Goal: Task Accomplishment & Management: Manage account settings

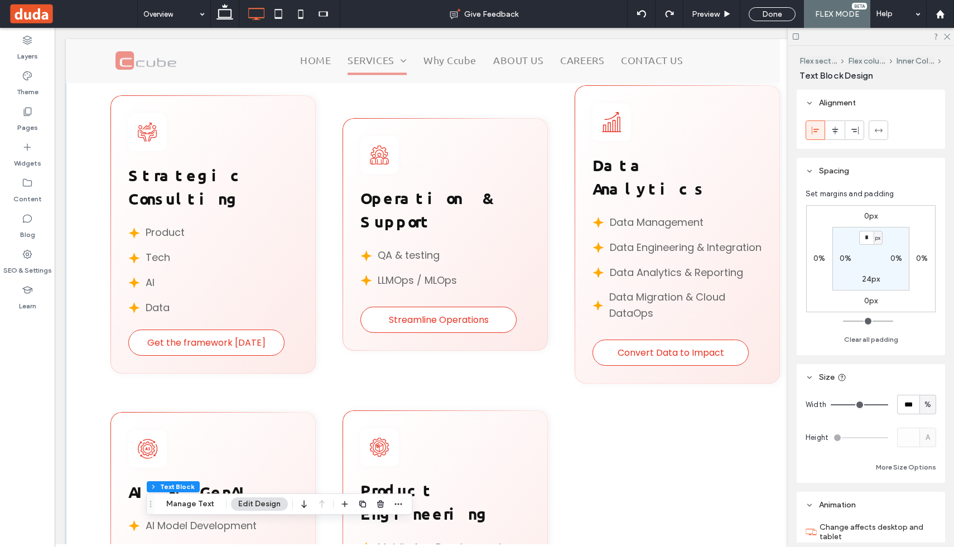
scroll to position [0, 11]
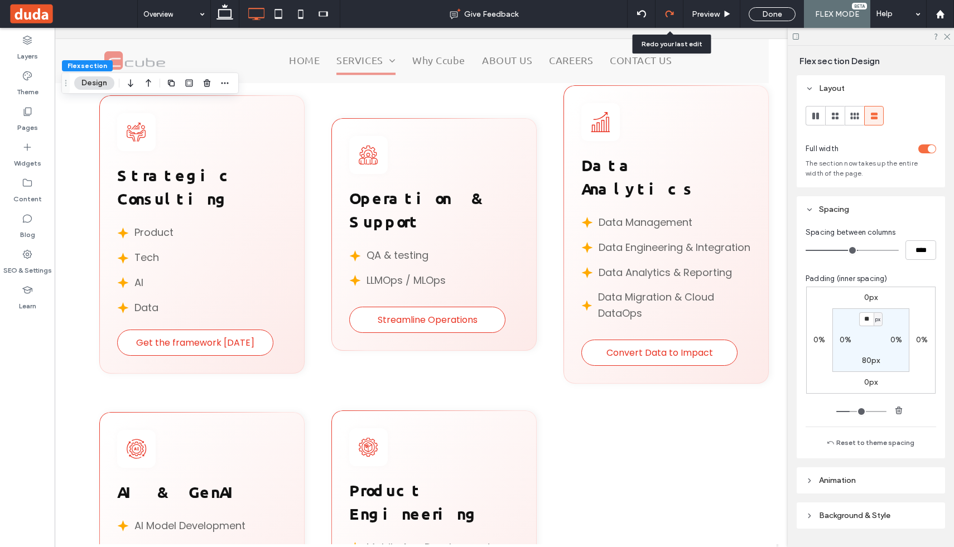
click at [671, 12] on icon at bounding box center [669, 13] width 9 height 9
click at [26, 249] on icon at bounding box center [27, 254] width 11 height 11
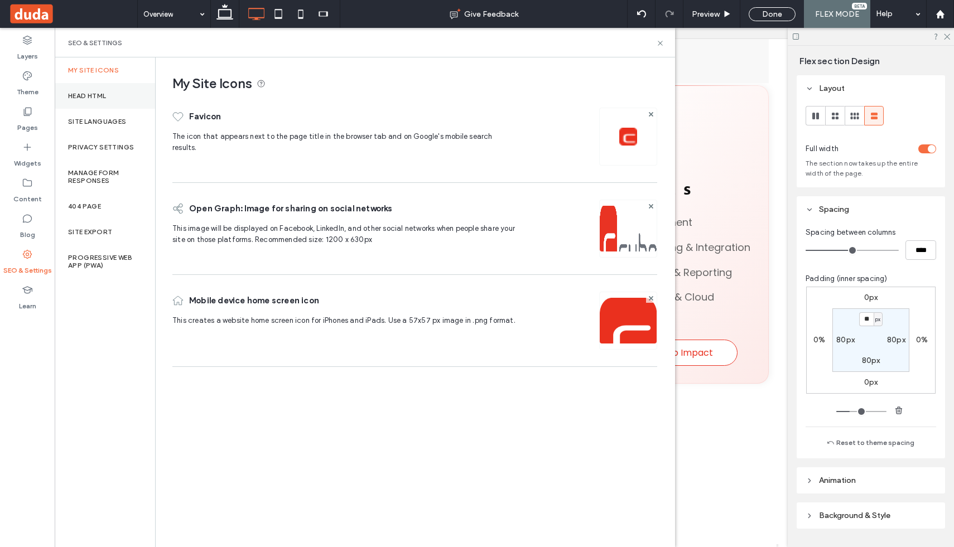
click at [79, 89] on div "Head HTML" at bounding box center [105, 96] width 100 height 26
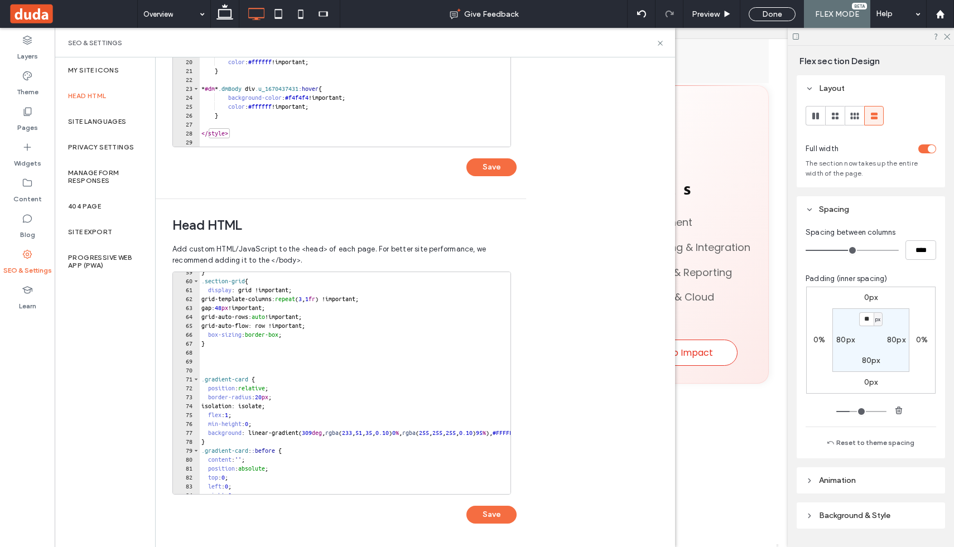
scroll to position [522, 0]
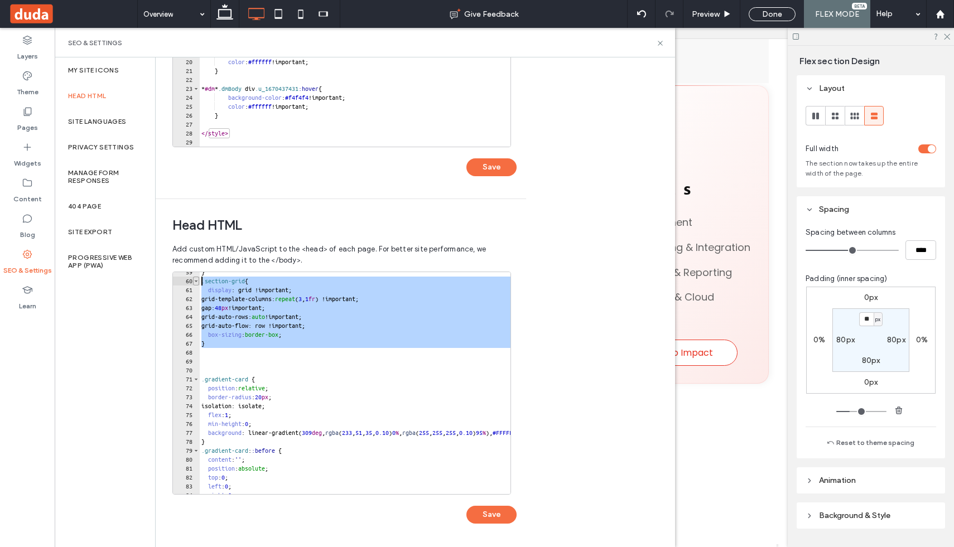
drag, startPoint x: 217, startPoint y: 349, endPoint x: 198, endPoint y: 284, distance: 67.8
click at [198, 284] on div "59 60 61 62 63 64 65 66 67 68 69 70 71 72 73 74 75 76 77 78 79 80 81 82 83 84 8…" at bounding box center [341, 383] width 339 height 223
type textarea "**********"
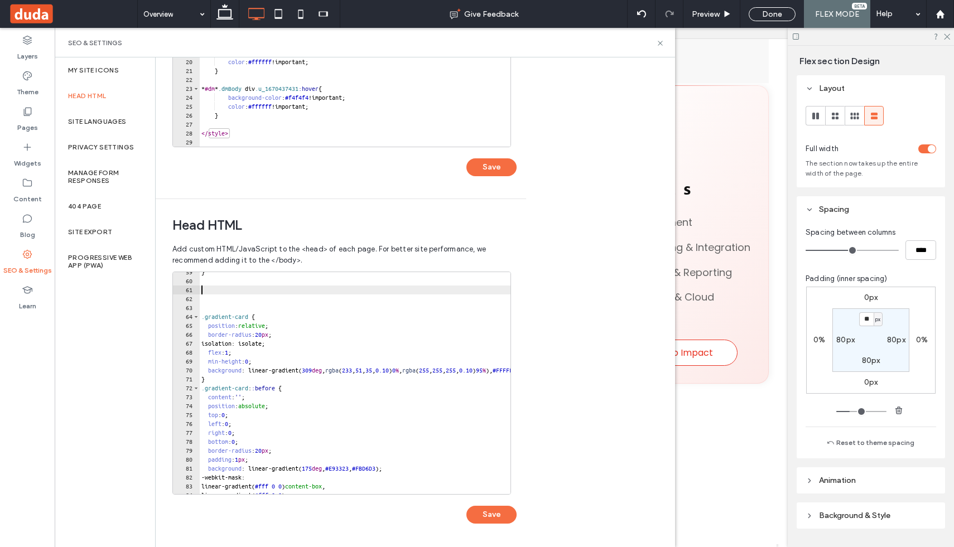
paste textarea "*"
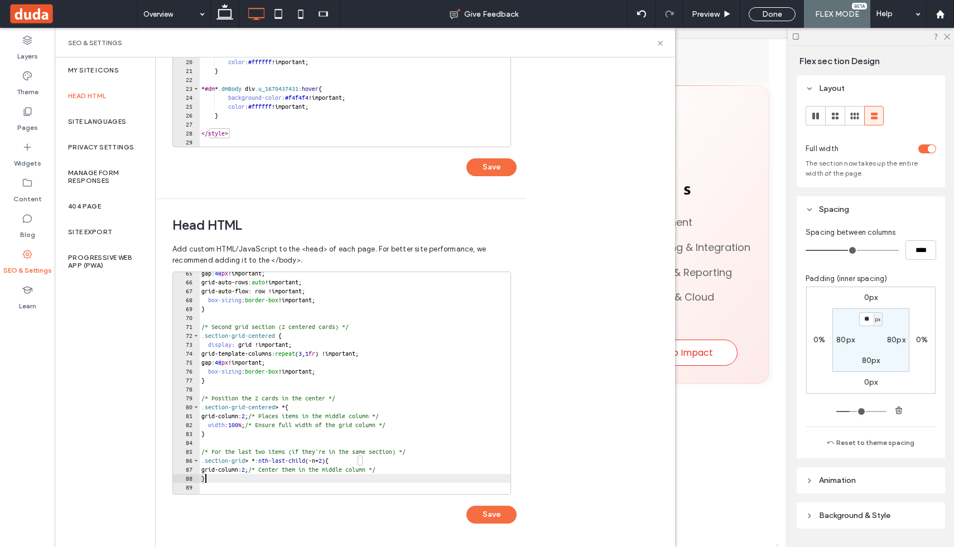
scroll to position [589, 0]
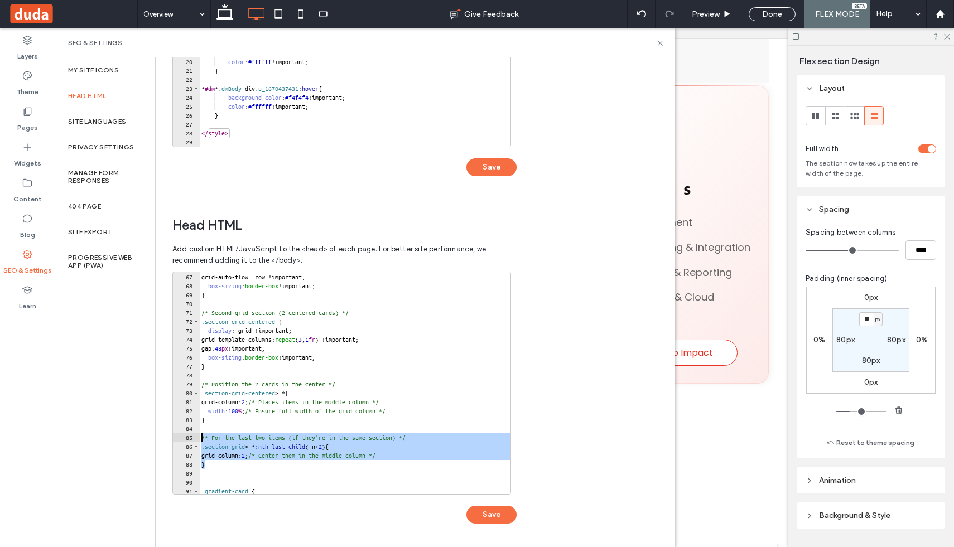
drag, startPoint x: 230, startPoint y: 466, endPoint x: 193, endPoint y: 436, distance: 47.7
click at [193, 436] on div "* 66 67 68 69 70 71 72 73 74 75 76 77 78 79 80 81 82 83 84 85 86 87 88 89 90 91…" at bounding box center [341, 383] width 339 height 223
type textarea "**********"
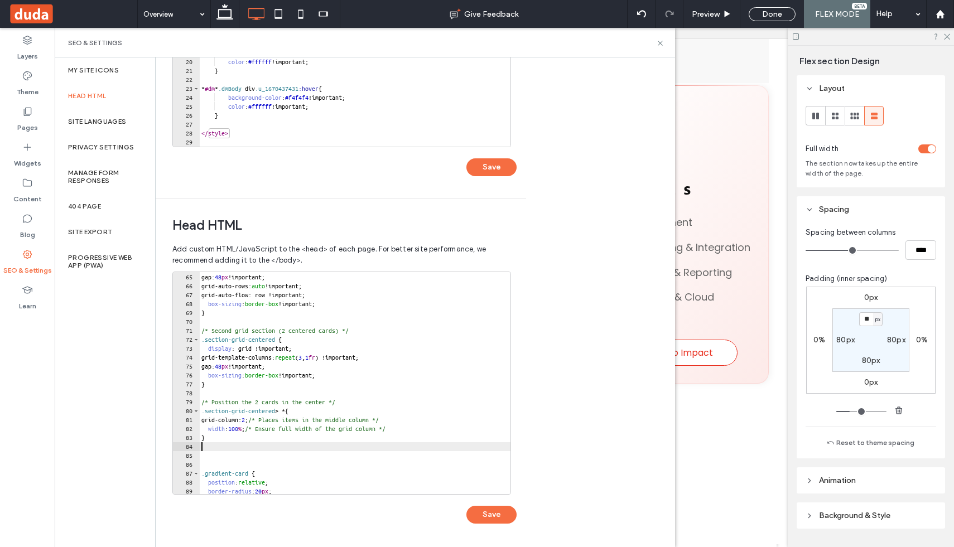
scroll to position [571, 0]
drag, startPoint x: 498, startPoint y: 516, endPoint x: 442, endPoint y: 416, distance: 114.7
click at [442, 416] on div "64 65 66 67 68 69 70 71 72 73 74 75 76 77 78 79 80 81 82 83 84 85 86 87 88 89 9…" at bounding box center [344, 403] width 344 height 263
type textarea "**********"
drag, startPoint x: 292, startPoint y: 340, endPoint x: 207, endPoint y: 339, distance: 85.4
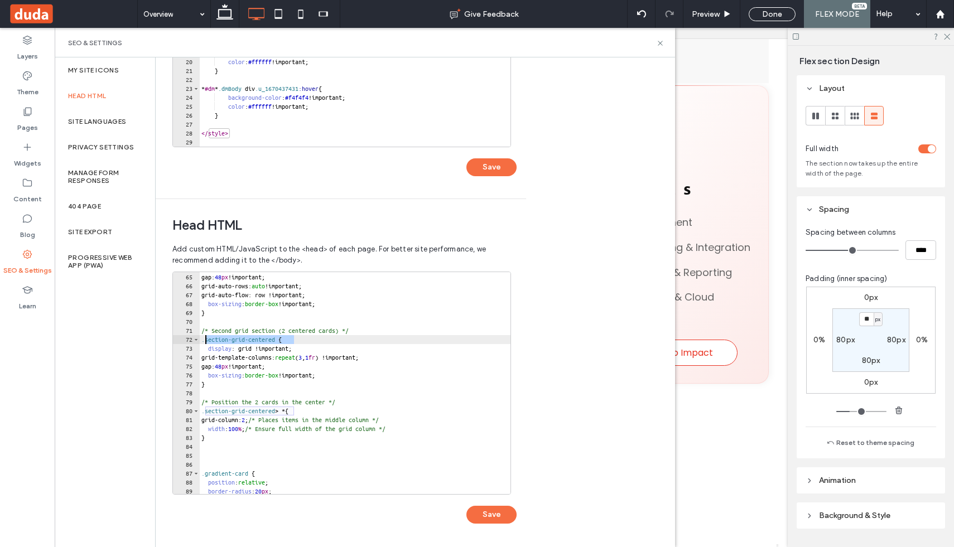
click at [207, 339] on div "grid-template-columns: repeat ( 3 , 1 fr ) !important; gap: 48 px !important; g…" at bounding box center [452, 384] width 507 height 240
click at [289, 341] on div "grid-template-columns: repeat ( 3 , 1 fr ) !important; gap: 48 px !important; g…" at bounding box center [452, 384] width 507 height 240
drag, startPoint x: 289, startPoint y: 341, endPoint x: 208, endPoint y: 342, distance: 81.5
click at [208, 342] on div "grid-template-columns: repeat ( 3 , 1 fr ) !important; gap: 48 px !important; g…" at bounding box center [452, 384] width 507 height 240
click at [489, 515] on button "Save" at bounding box center [492, 515] width 50 height 18
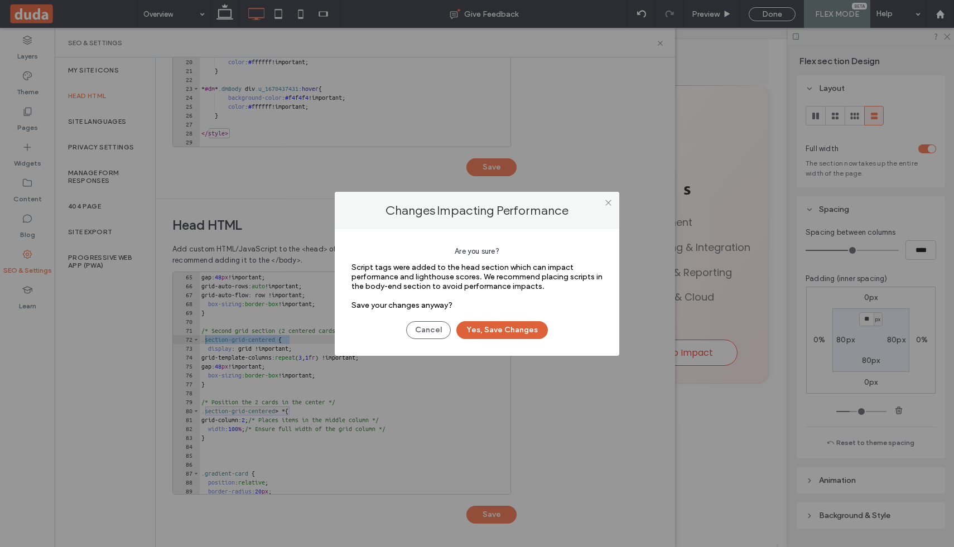
click at [490, 330] on button "Yes, Save Changes" at bounding box center [503, 330] width 92 height 18
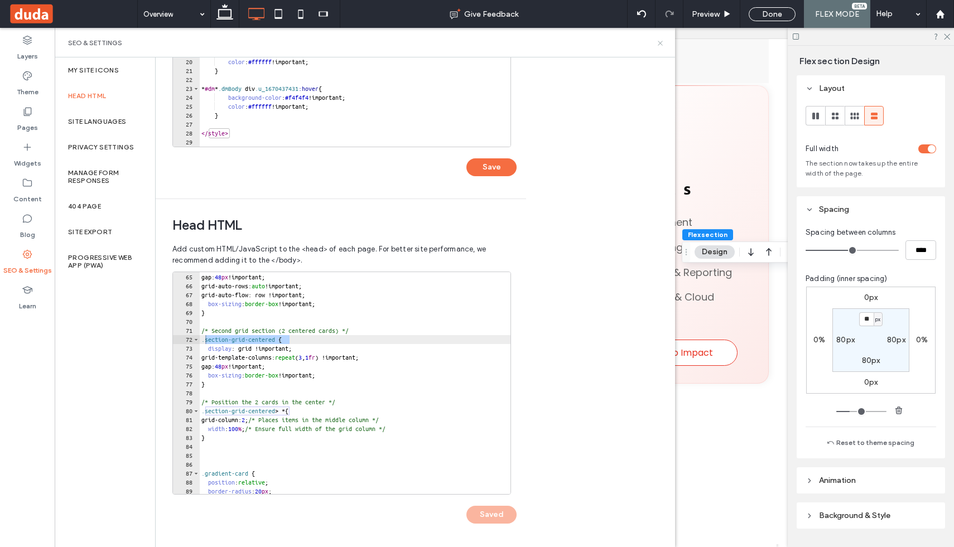
click at [659, 42] on icon at bounding box center [660, 43] width 8 height 8
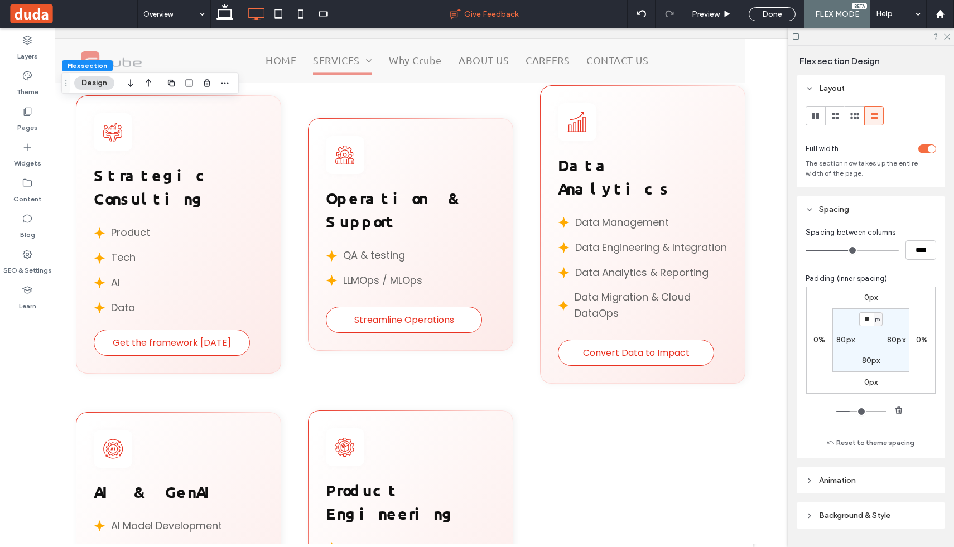
scroll to position [0, 48]
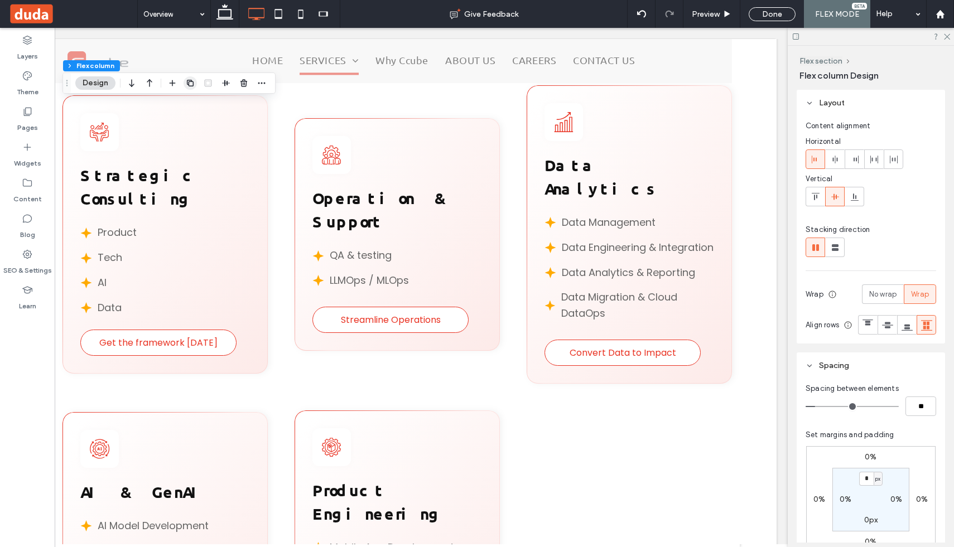
click at [191, 85] on icon "button" at bounding box center [190, 83] width 9 height 9
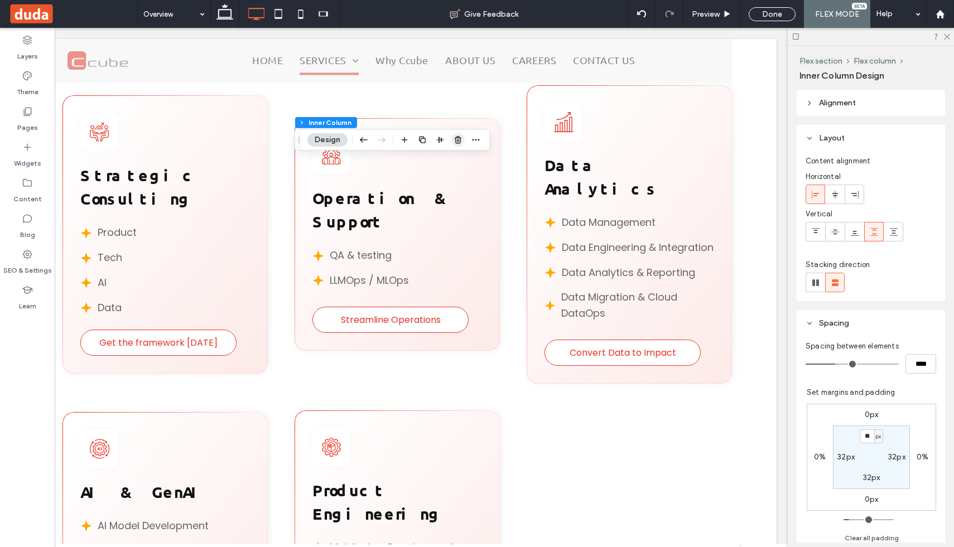
click at [455, 136] on icon "button" at bounding box center [458, 140] width 9 height 9
click at [227, 115] on icon "button" at bounding box center [226, 114] width 9 height 9
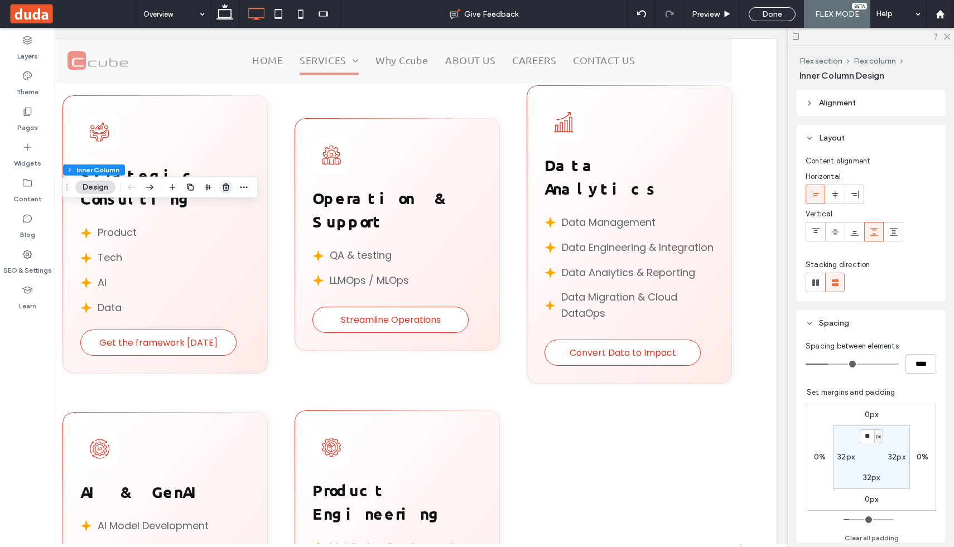
click at [226, 188] on icon "button" at bounding box center [226, 187] width 9 height 9
click at [227, 168] on icon "button" at bounding box center [226, 169] width 9 height 9
click at [228, 166] on icon "button" at bounding box center [226, 169] width 9 height 9
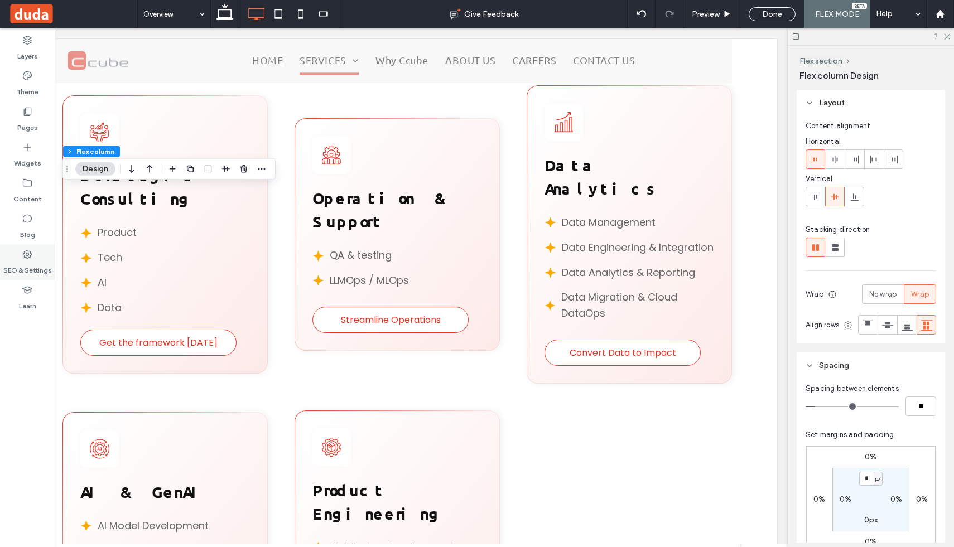
click at [27, 252] on icon at bounding box center [27, 254] width 11 height 11
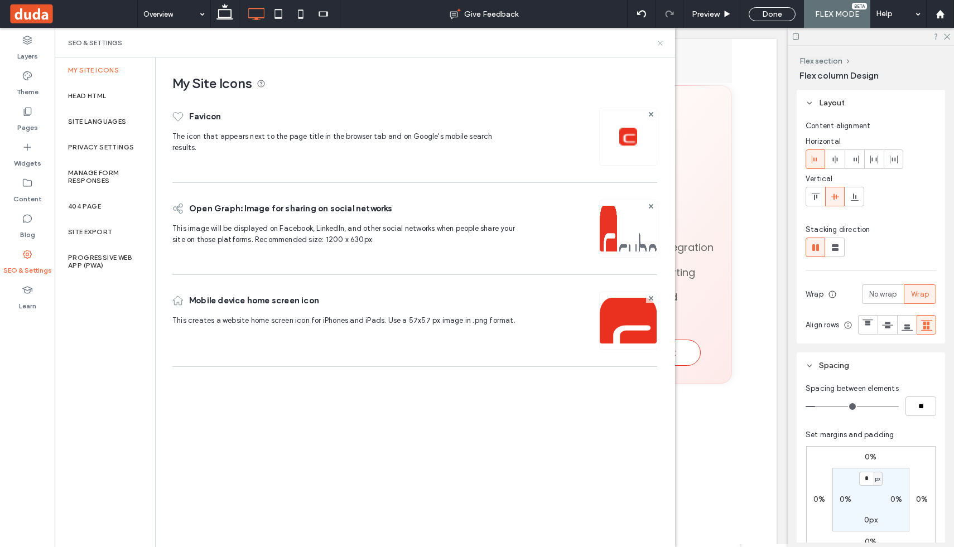
click at [661, 42] on icon at bounding box center [660, 43] width 8 height 8
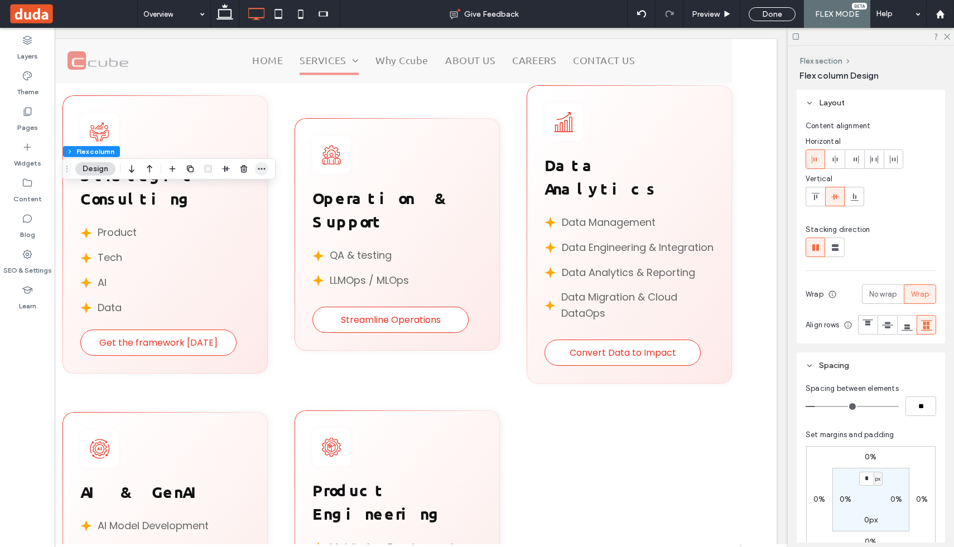
click at [262, 163] on span "button" at bounding box center [261, 168] width 13 height 13
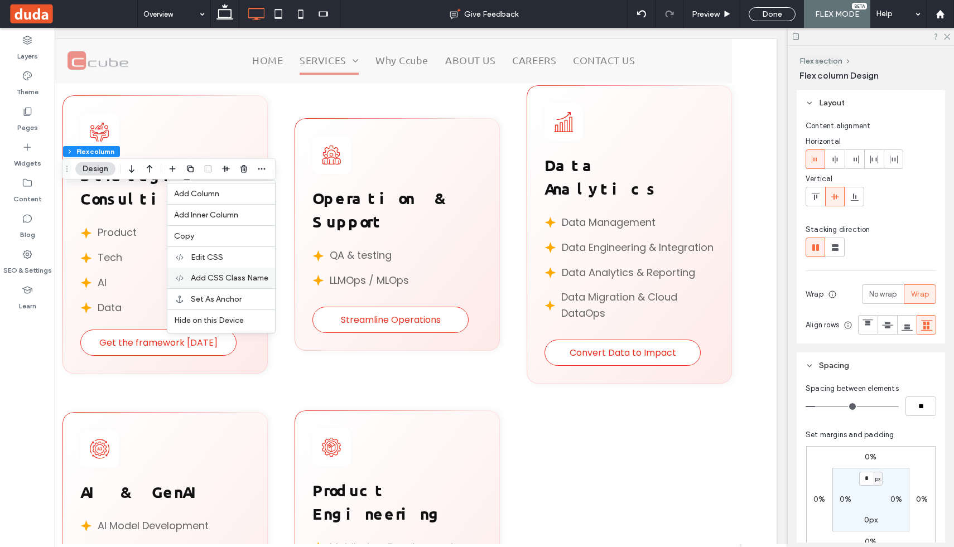
click at [230, 271] on div "Add CSS Class Name" at bounding box center [221, 278] width 108 height 21
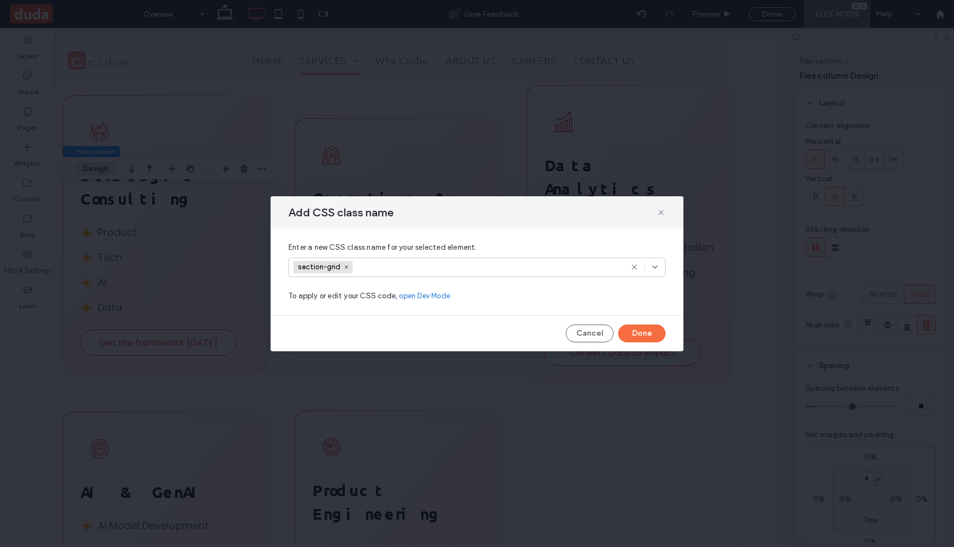
click at [344, 263] on span "section-grid" at bounding box center [323, 267] width 59 height 12
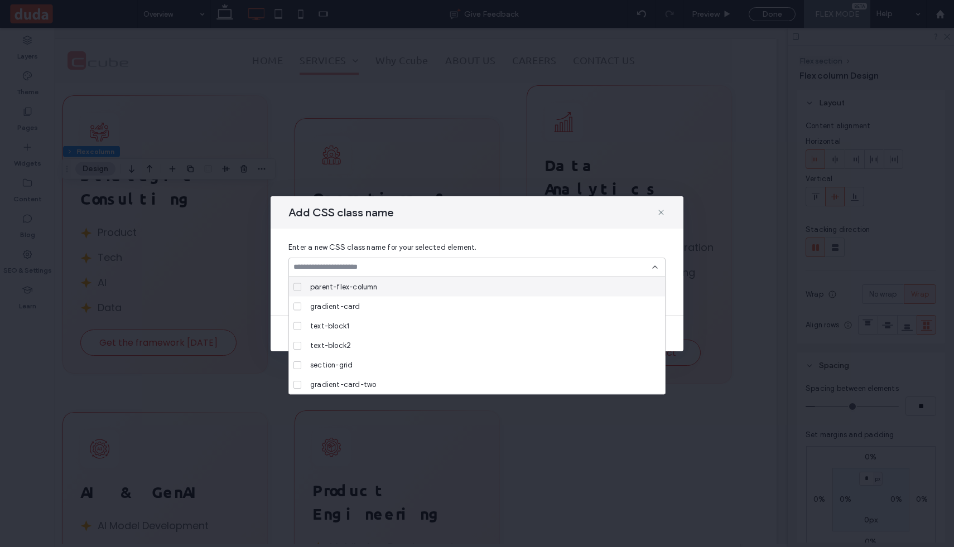
click at [343, 264] on input at bounding box center [473, 267] width 359 height 9
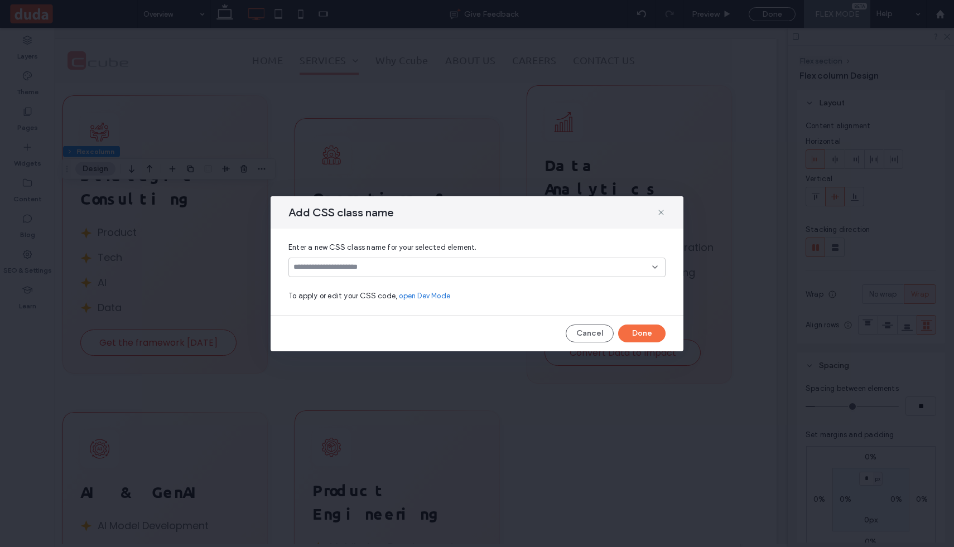
paste input "**********"
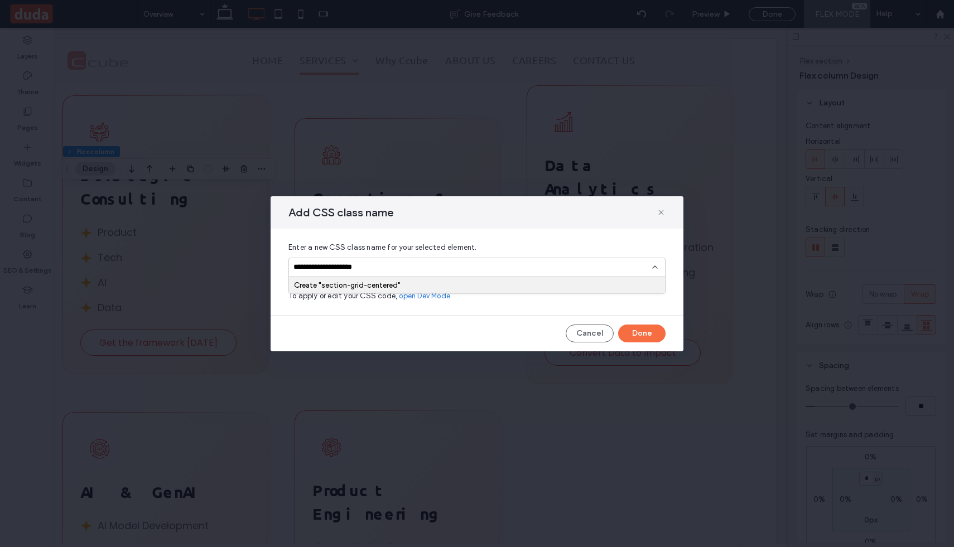
type input "**********"
click at [415, 284] on div "Create "section-grid-centered"" at bounding box center [477, 285] width 366 height 8
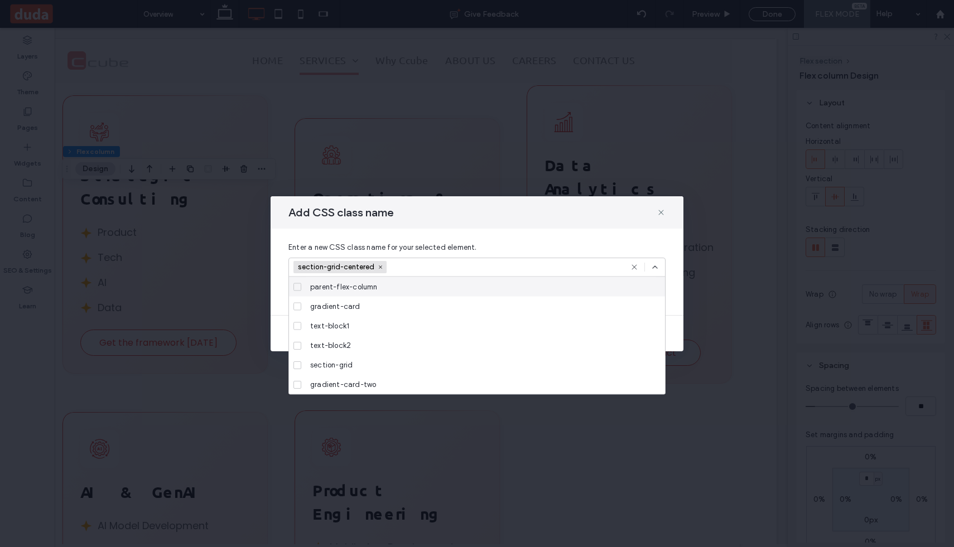
click at [656, 269] on icon at bounding box center [655, 267] width 9 height 9
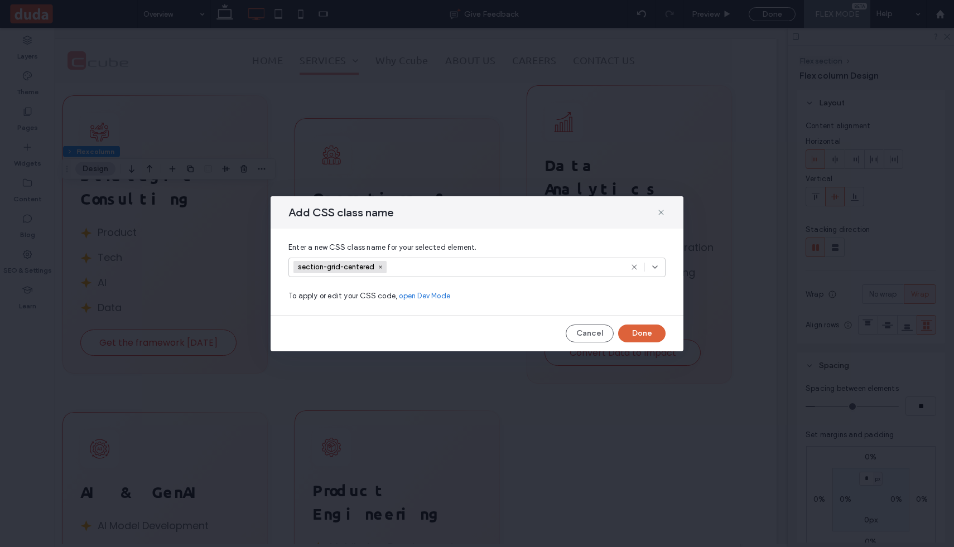
click at [641, 332] on button "Done" at bounding box center [641, 334] width 47 height 18
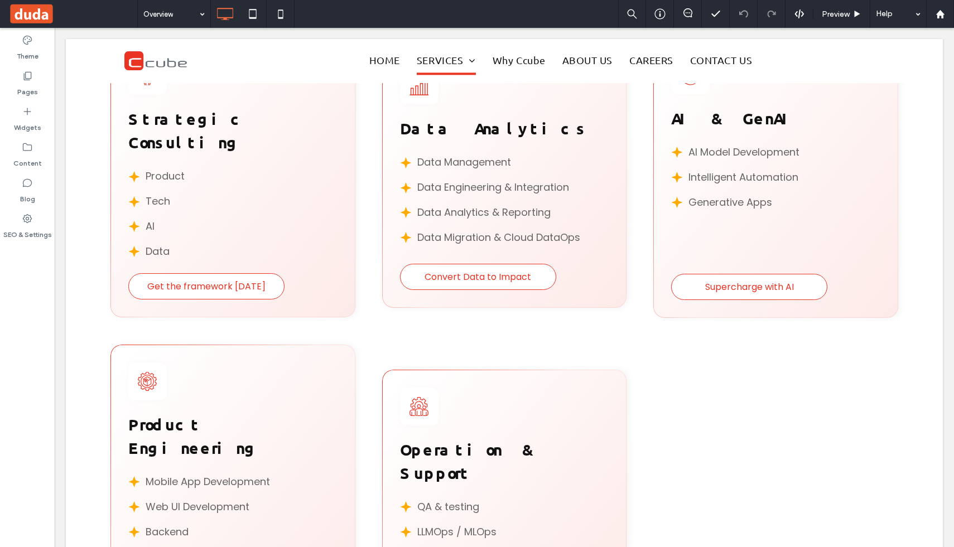
click at [415, 324] on div "Click to edit in Flex Mode" at bounding box center [504, 297] width 877 height 892
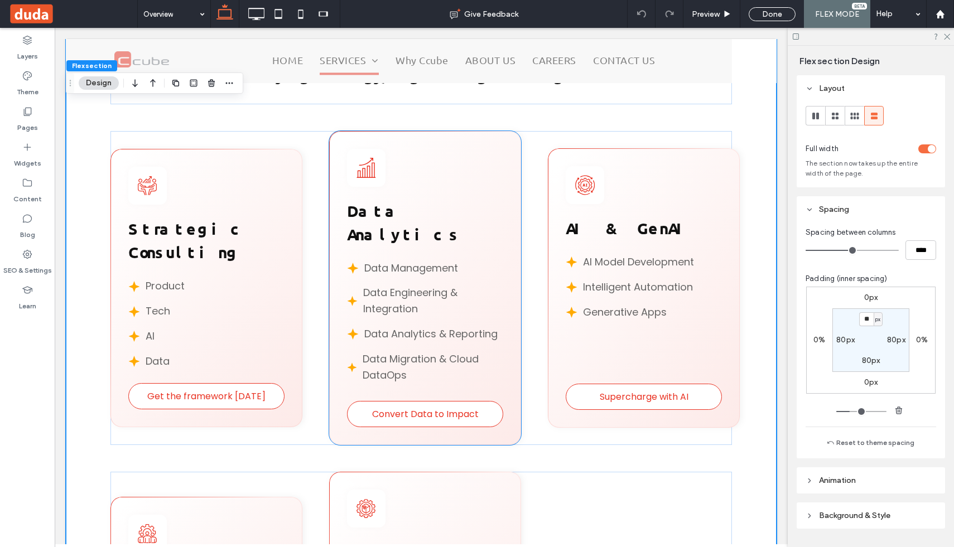
scroll to position [858, 0]
click at [300, 139] on div "Get the framework [DATE] Strategic Consulting Product Tech AI Data Convert Data…" at bounding box center [421, 289] width 622 height 315
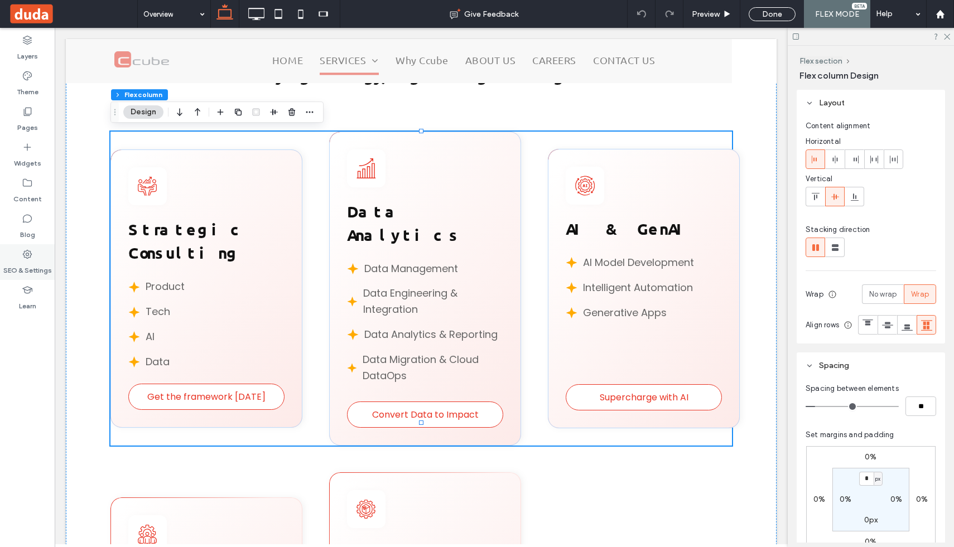
click at [24, 258] on icon at bounding box center [27, 254] width 11 height 11
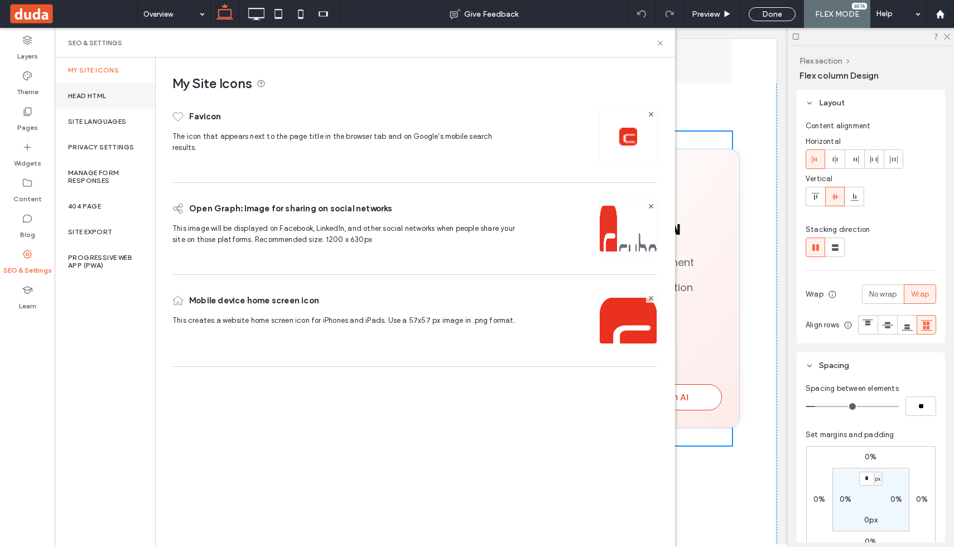
click at [129, 94] on div "Head HTML" at bounding box center [105, 96] width 100 height 26
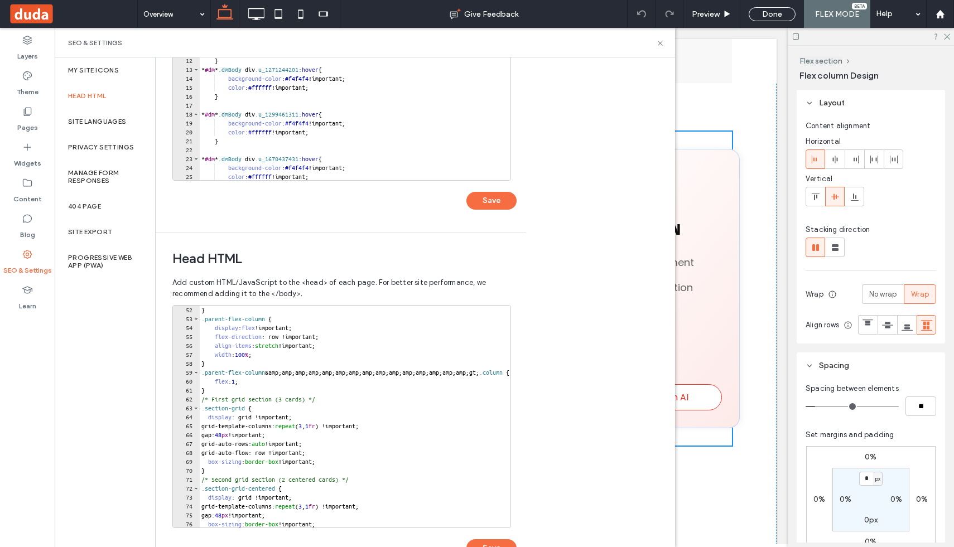
scroll to position [455, 0]
type textarea "**********"
drag, startPoint x: 355, startPoint y: 398, endPoint x: 195, endPoint y: 397, distance: 160.7
click at [195, 397] on div "**********" at bounding box center [341, 416] width 339 height 223
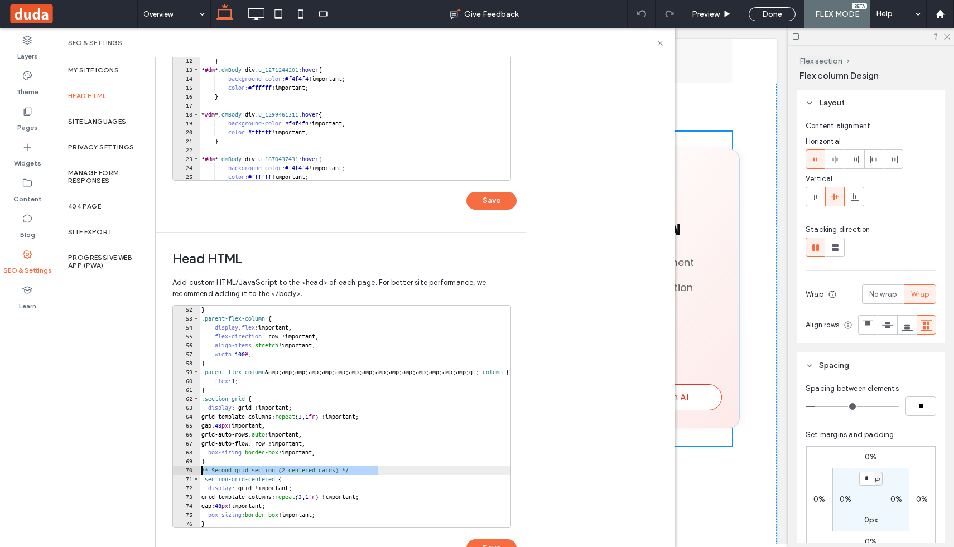
drag, startPoint x: 383, startPoint y: 469, endPoint x: 196, endPoint y: 472, distance: 187.0
click at [196, 472] on div "* 52 53 54 55 56 57 58 59 60 61 62 63 64 65 66 67 68 69 70 71 72 73 74 75 76 77…" at bounding box center [341, 416] width 339 height 223
type textarea "**********"
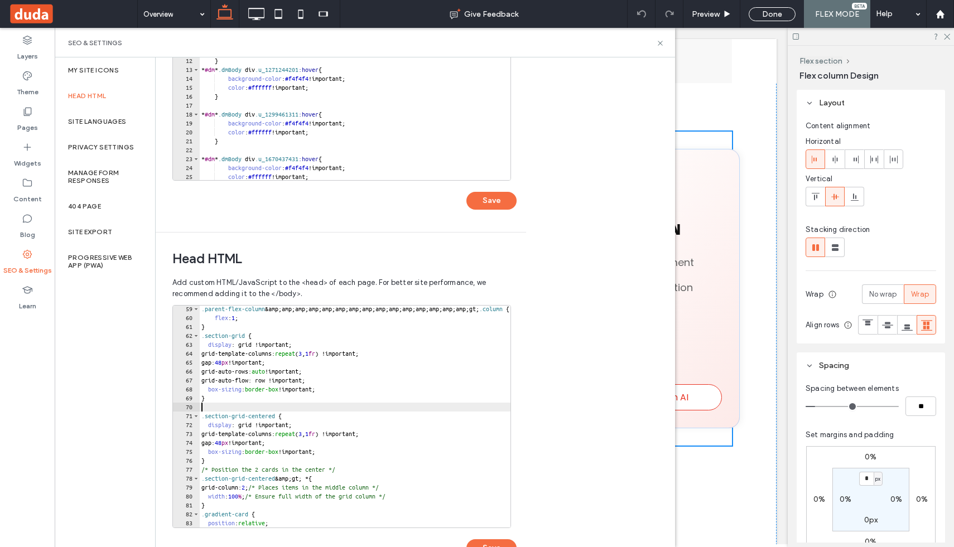
scroll to position [521, 0]
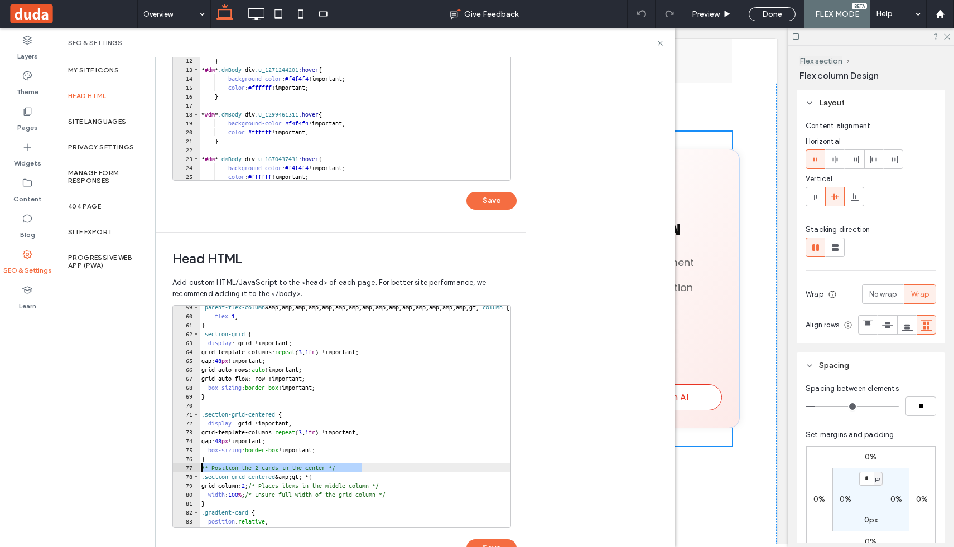
drag, startPoint x: 366, startPoint y: 469, endPoint x: 189, endPoint y: 464, distance: 177.5
click at [189, 464] on div "59 60 61 62 63 64 65 66 67 68 69 70 71 72 73 74 75 76 77 78 79 80 81 82 83 84 8…" at bounding box center [341, 416] width 339 height 223
type textarea "**********"
type textarea "*"
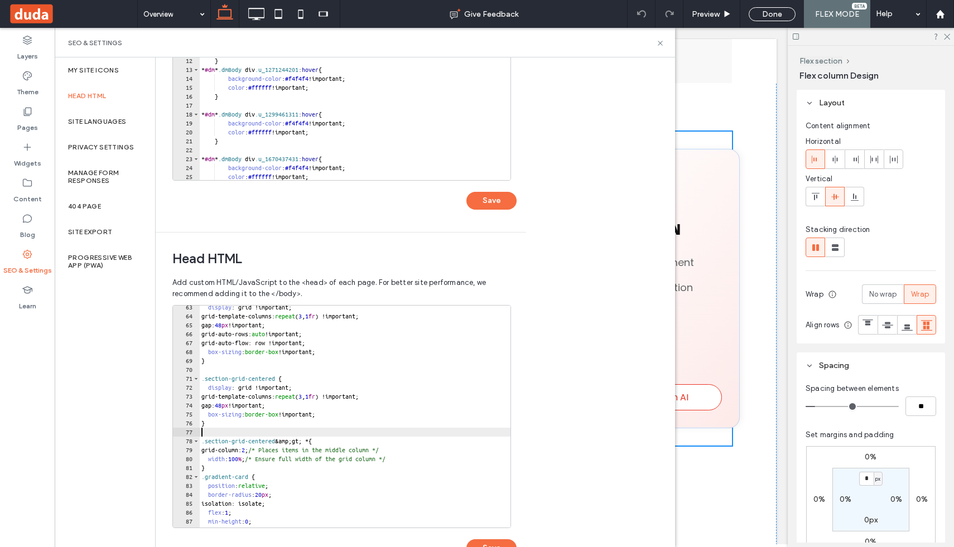
scroll to position [559, 0]
click at [213, 468] on div "display : grid !important; grid-template-columns: repeat ( 3 , 1 fr ) !importan…" at bounding box center [452, 420] width 507 height 240
type textarea "*"
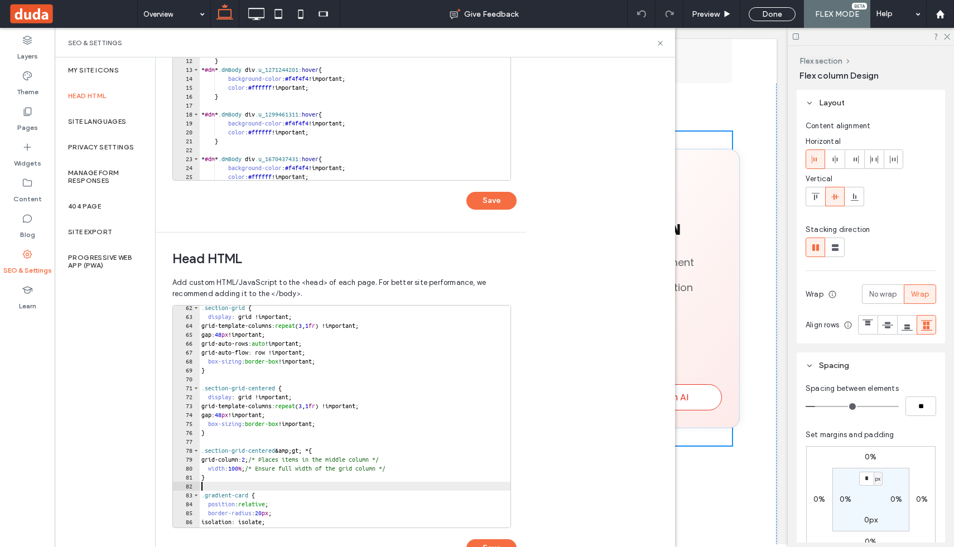
scroll to position [541, 0]
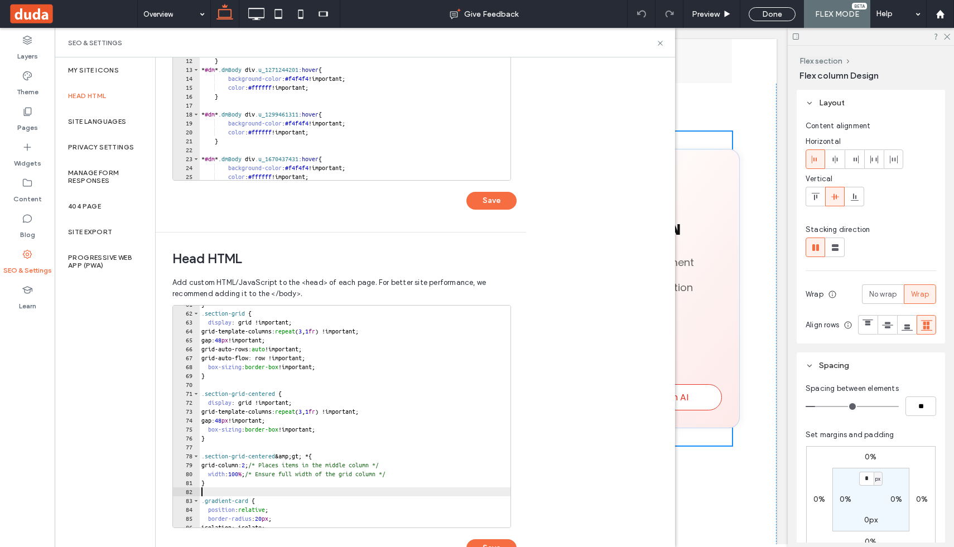
click at [225, 385] on div "} .section-grid { display : grid !important; grid-template-columns: repeat ( 3 …" at bounding box center [452, 420] width 507 height 240
paste textarea "*"
type textarea "*"
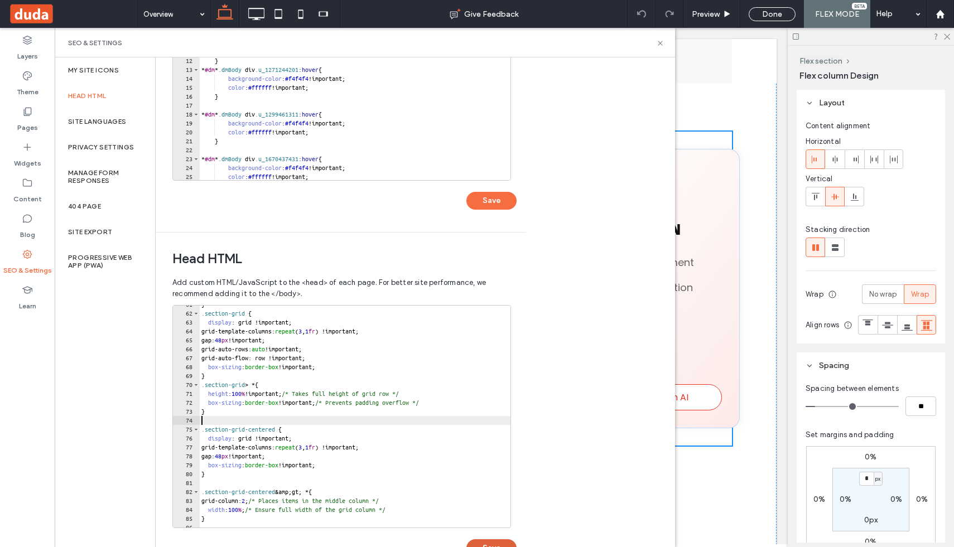
click at [473, 545] on button "Save" at bounding box center [492, 549] width 50 height 18
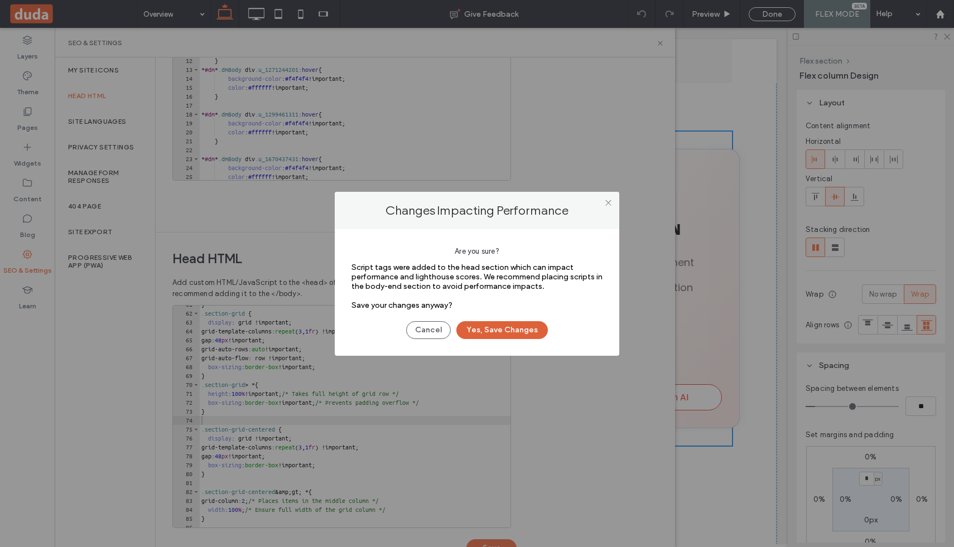
click at [506, 326] on button "Yes, Save Changes" at bounding box center [503, 330] width 92 height 18
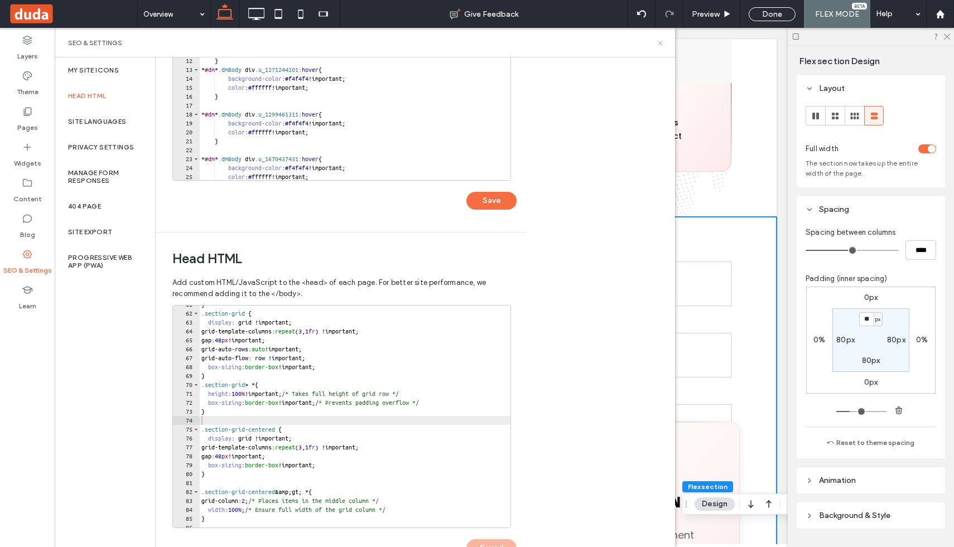
click at [659, 40] on icon at bounding box center [660, 43] width 8 height 8
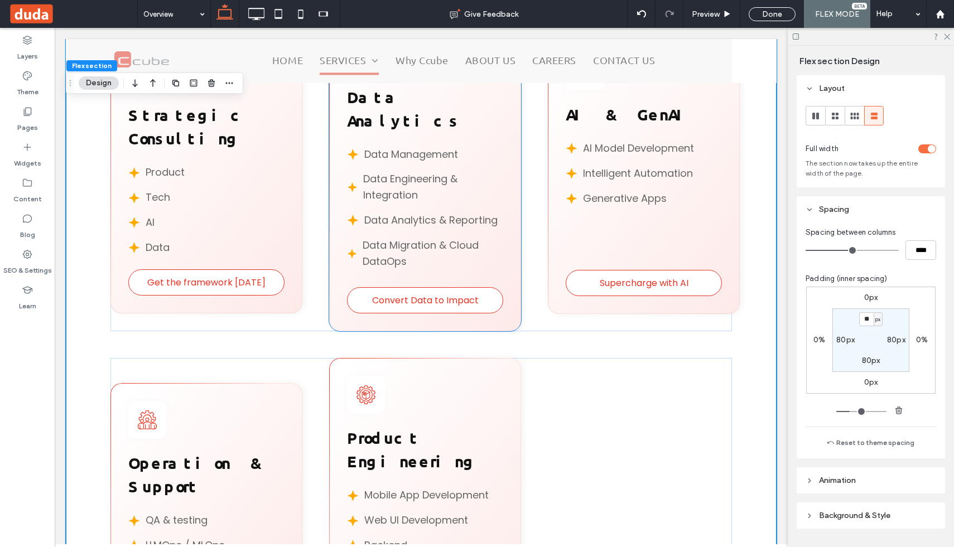
scroll to position [976, 0]
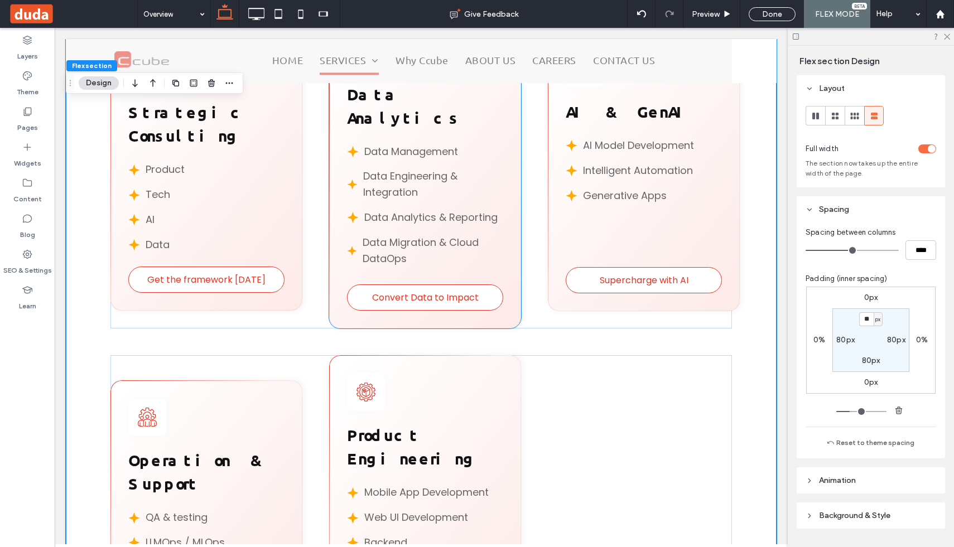
click at [455, 169] on div "Data Engineering & Integration" at bounding box center [433, 185] width 140 height 32
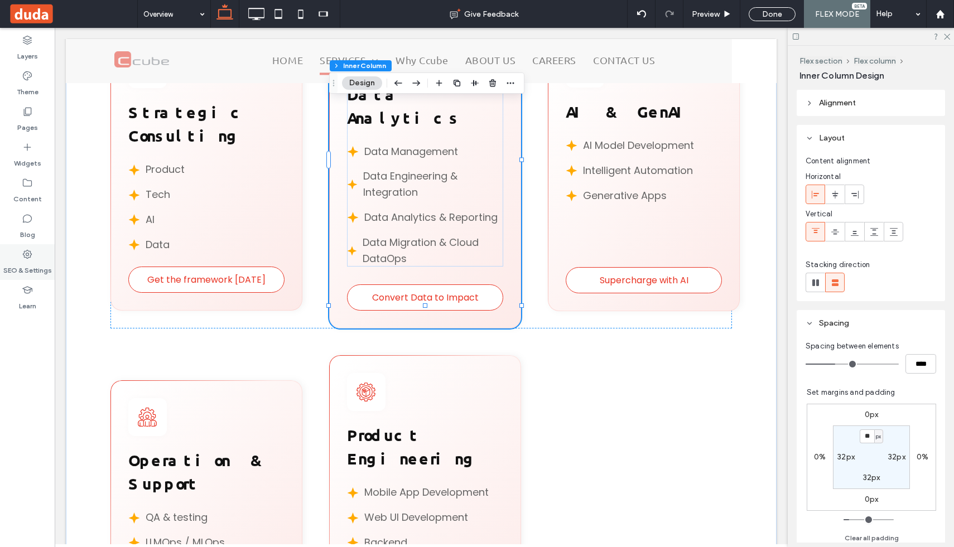
click at [23, 256] on icon at bounding box center [27, 254] width 11 height 11
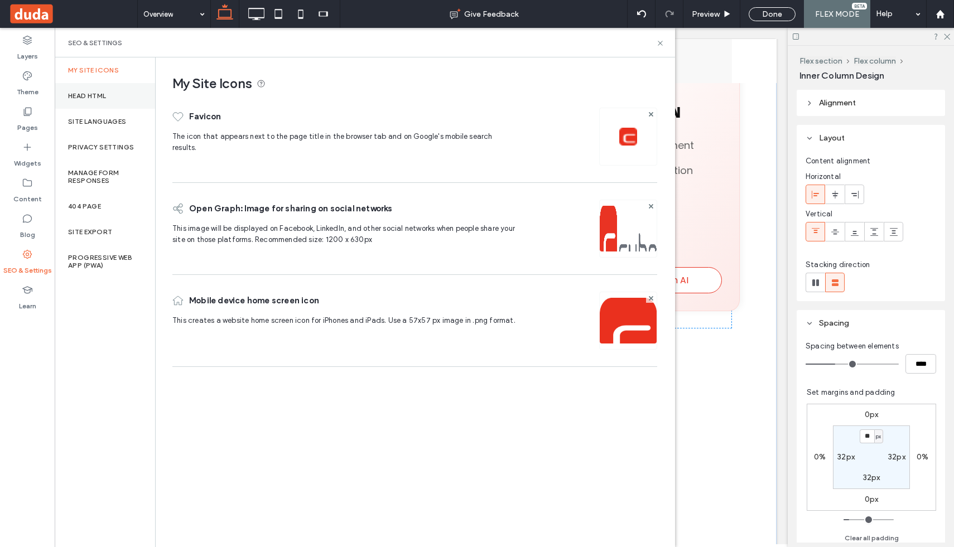
click at [104, 97] on label "Head HTML" at bounding box center [87, 96] width 39 height 8
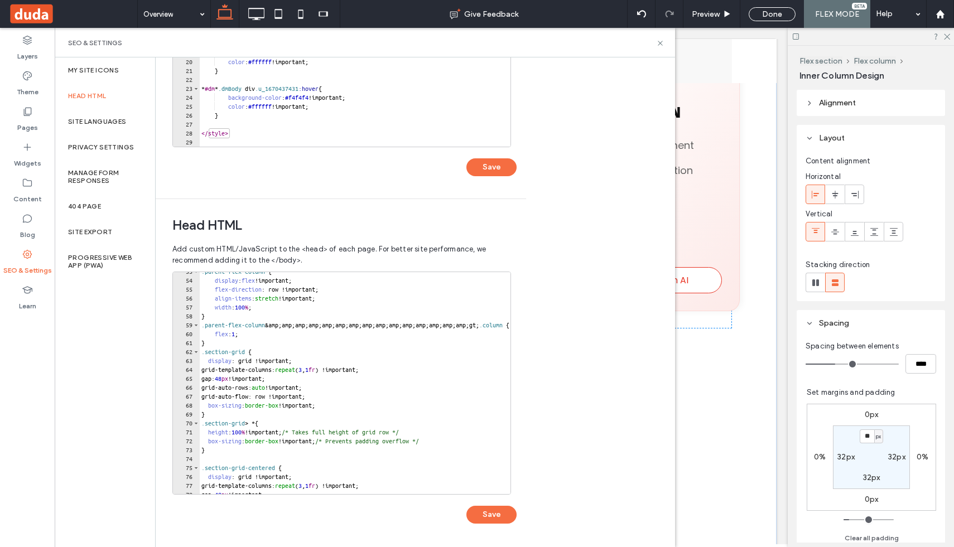
scroll to position [469, 0]
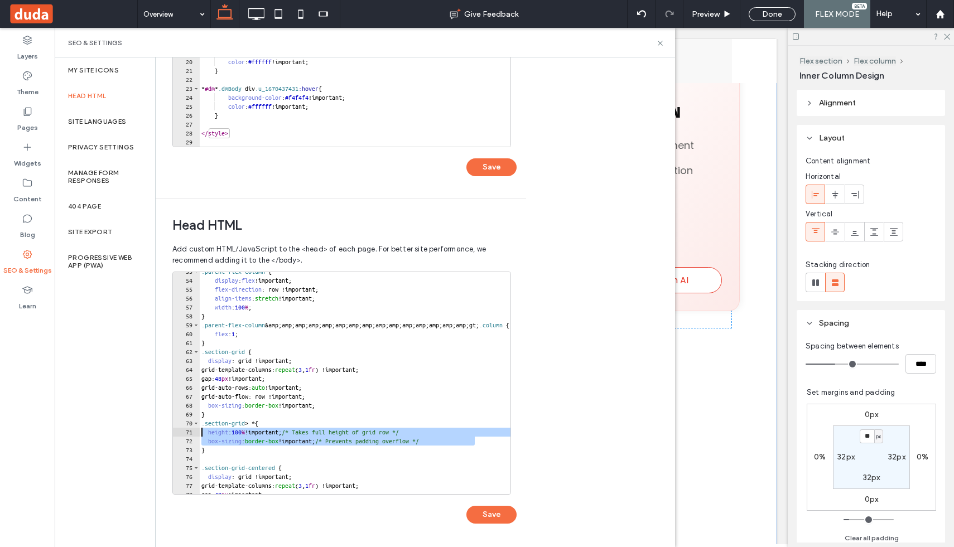
drag, startPoint x: 483, startPoint y: 443, endPoint x: 179, endPoint y: 432, distance: 304.4
click at [179, 432] on div "**********" at bounding box center [341, 383] width 339 height 223
paste textarea "Cursor at row 71"
type textarea "**********"
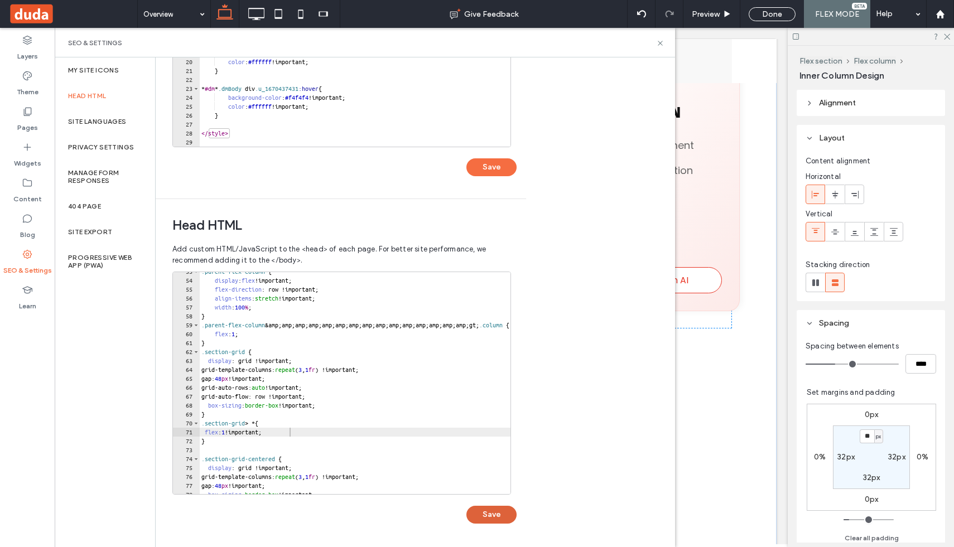
click at [492, 516] on button "Save" at bounding box center [492, 515] width 50 height 18
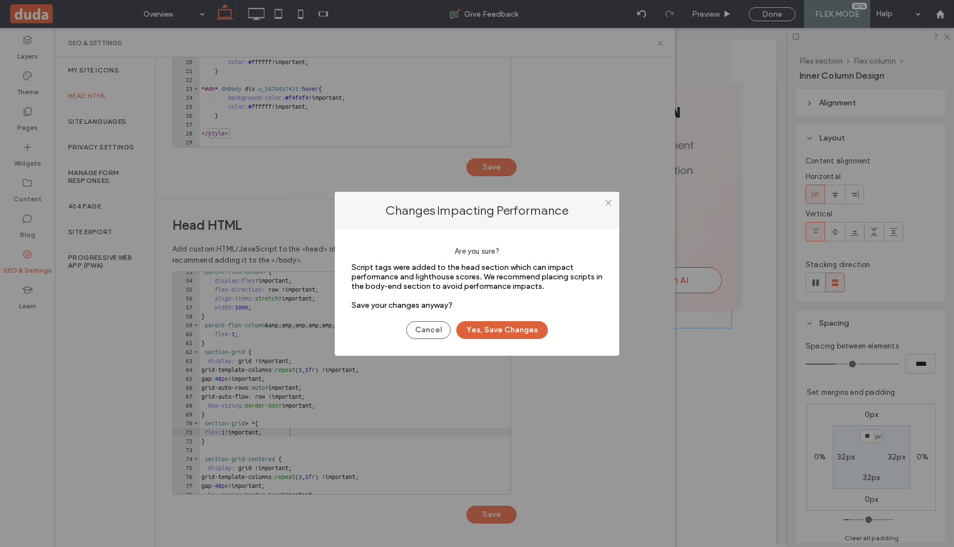
click at [511, 326] on button "Yes, Save Changes" at bounding box center [503, 330] width 92 height 18
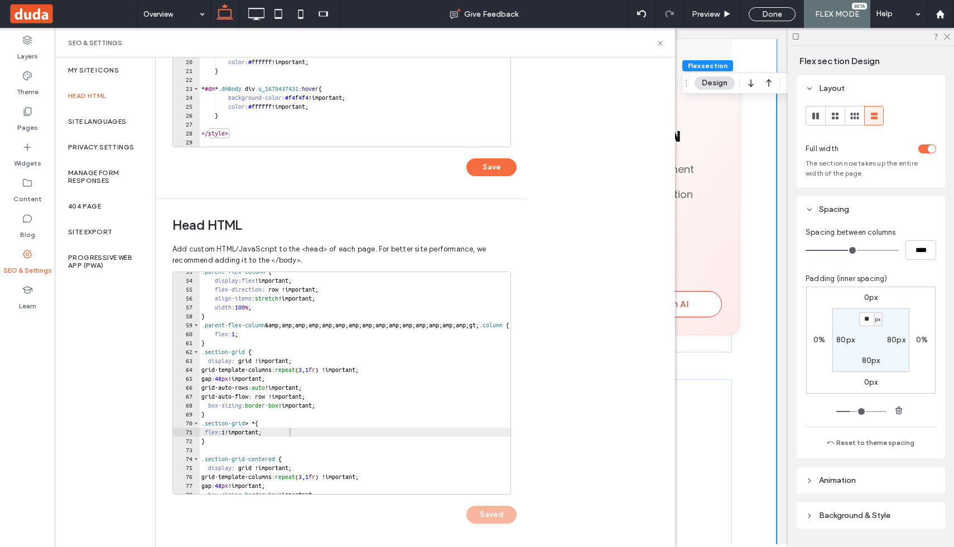
scroll to position [955, 0]
click at [741, 339] on div "Our Services Unifying Strategy, Engineering & Intelligence Get the framework in…" at bounding box center [421, 311] width 711 height 928
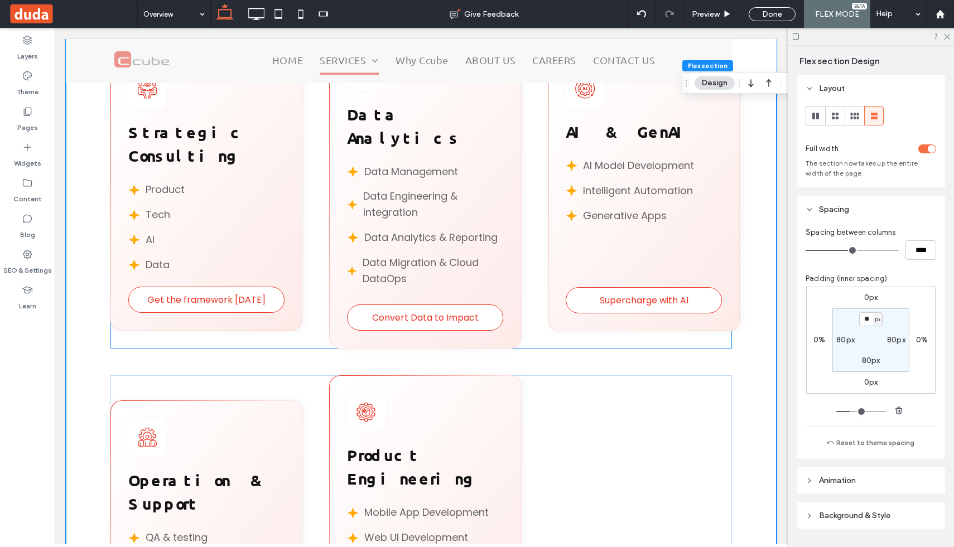
click at [299, 315] on div "Get the framework in 90 days Strategic Consulting Product Tech AI Data Convert …" at bounding box center [421, 192] width 622 height 315
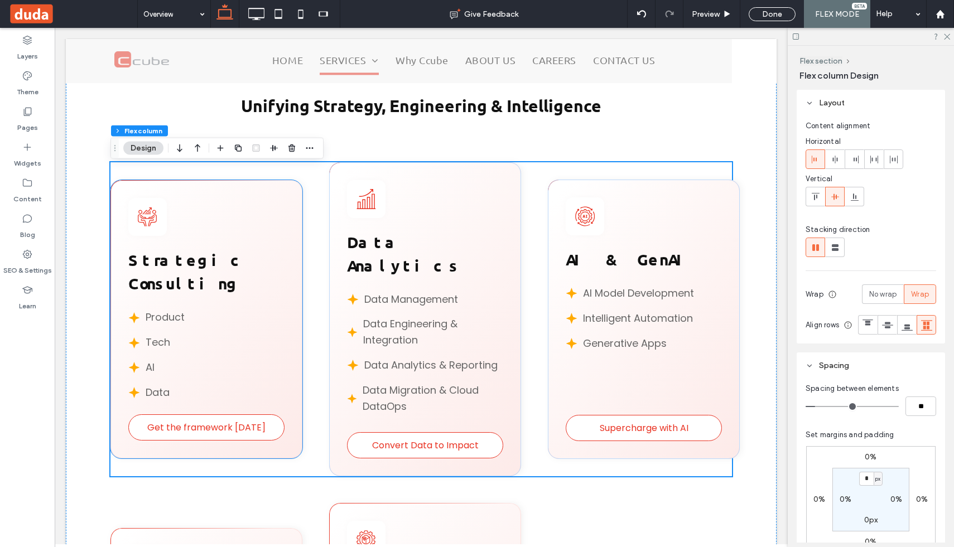
scroll to position [820, 0]
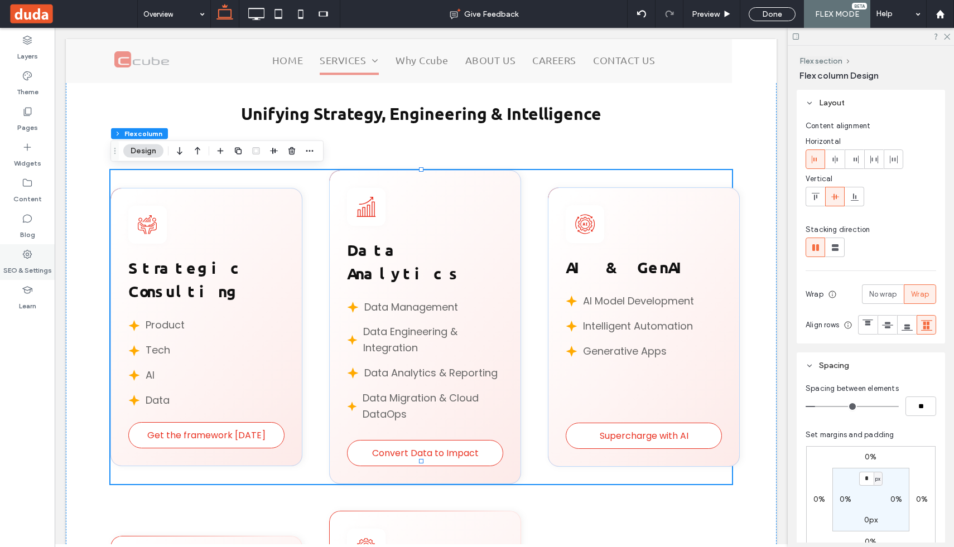
click at [31, 257] on icon at bounding box center [27, 254] width 11 height 11
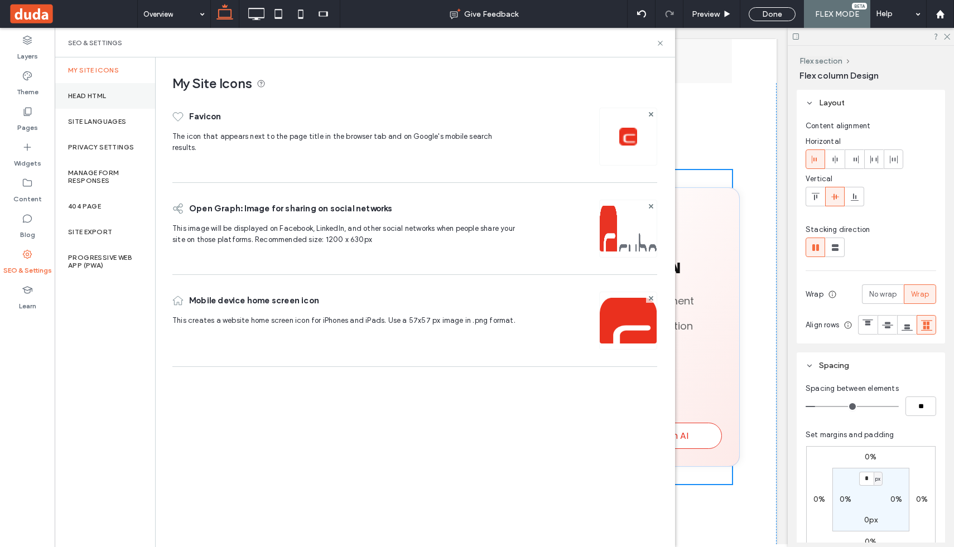
click at [106, 95] on label "Head HTML" at bounding box center [87, 96] width 39 height 8
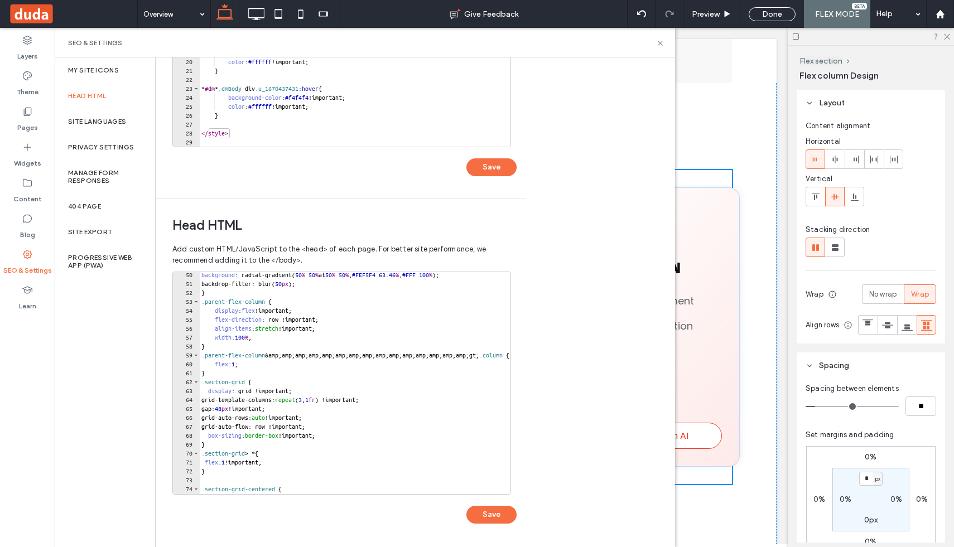
scroll to position [440, 0]
click at [260, 471] on div "background : radial-gradient( 50 % 50 % at 50 % 50 % , #FEF5F4 63.46 % , #FFF 1…" at bounding box center [452, 390] width 507 height 240
click at [268, 455] on div "background : radial-gradient( 50 % 50 % at 50 % 50 % , #FEF5F4 63.46 % , #FFF 1…" at bounding box center [452, 390] width 507 height 240
type textarea "**********"
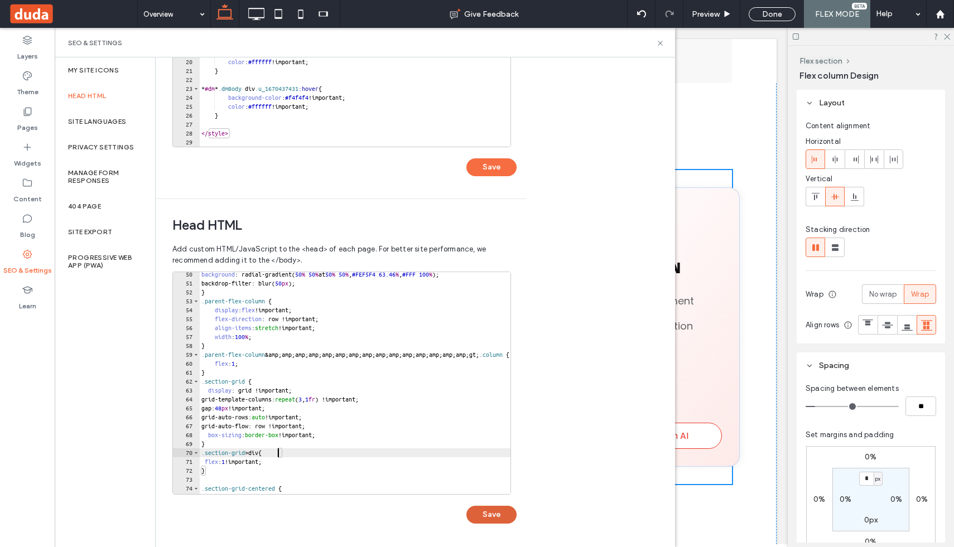
click at [492, 519] on button "Save" at bounding box center [492, 515] width 50 height 18
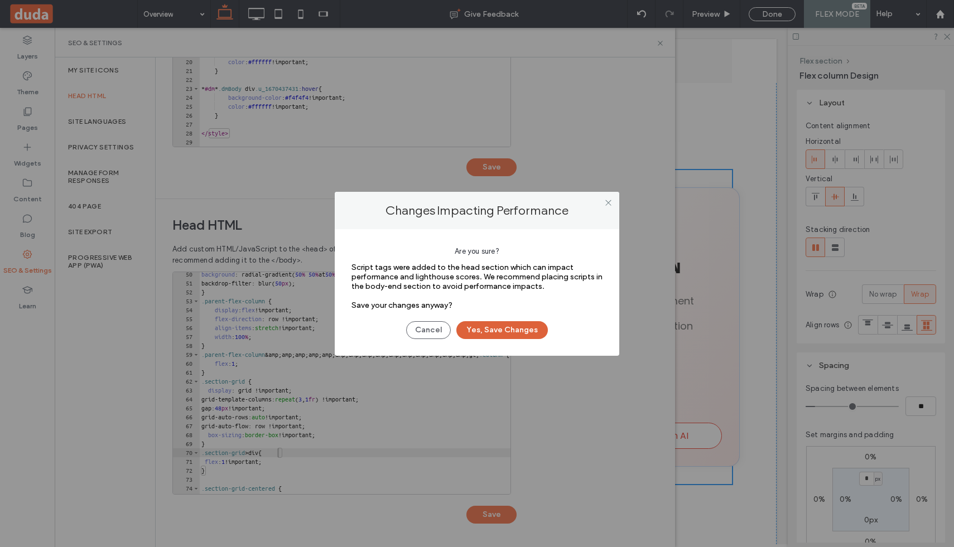
click at [517, 326] on button "Yes, Save Changes" at bounding box center [503, 330] width 92 height 18
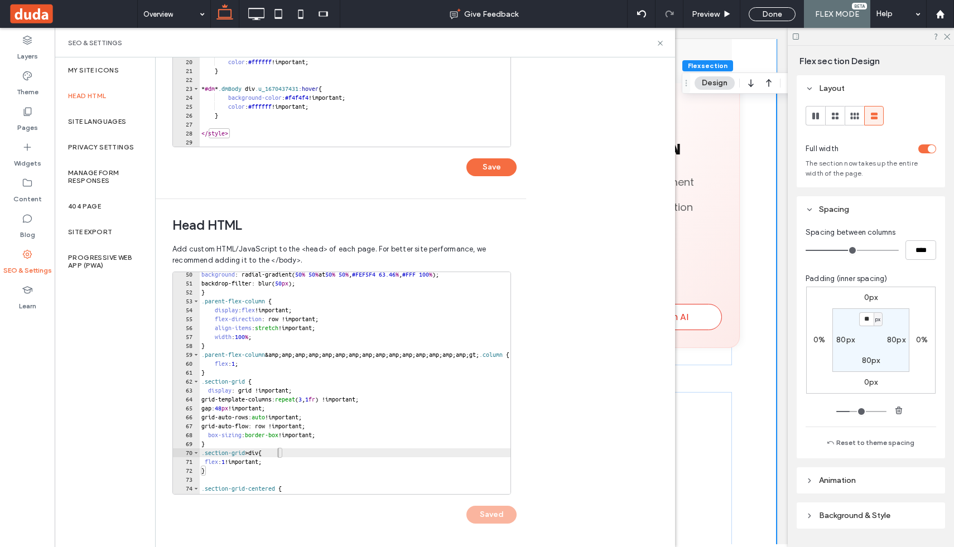
scroll to position [955, 0]
click at [659, 44] on use at bounding box center [660, 43] width 4 height 4
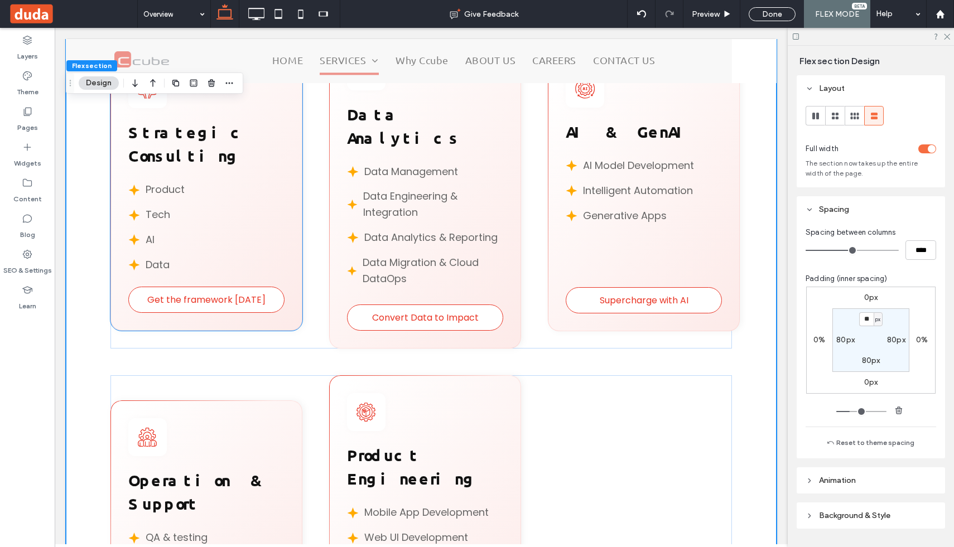
click at [300, 296] on div "Get the framework in 90 days Strategic Consulting Product Tech AI Data" at bounding box center [206, 191] width 192 height 278
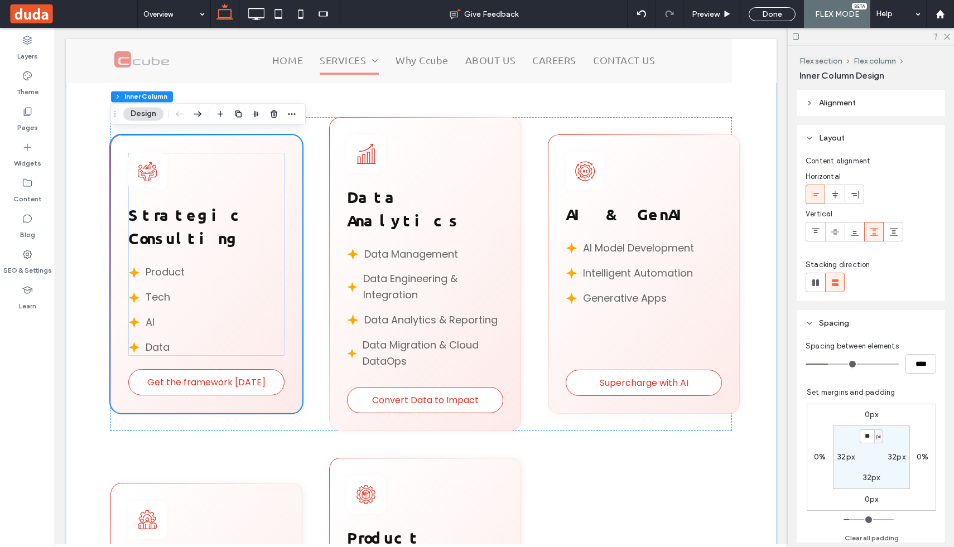
scroll to position [864, 0]
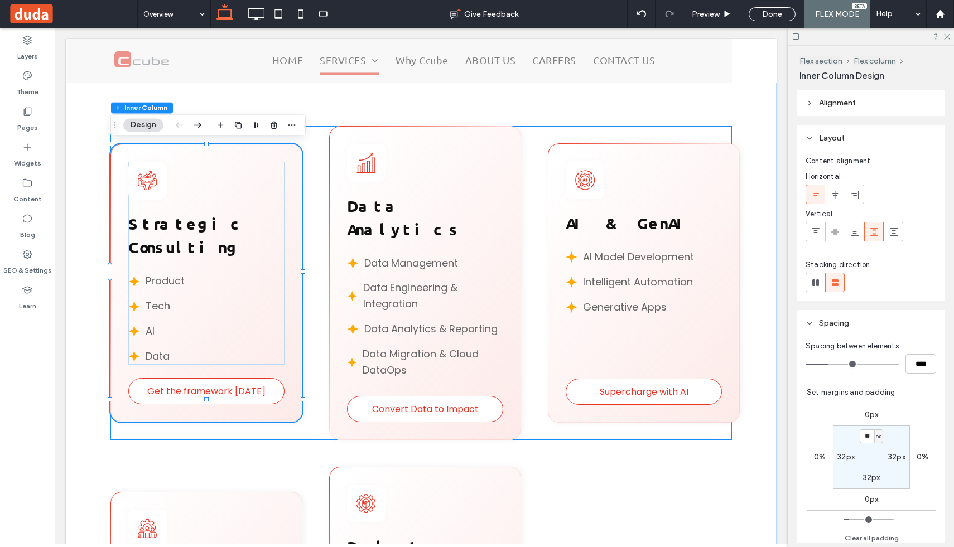
click at [318, 200] on div "Get the framework in 90 days Strategic Consulting Product Tech AI Data Convert …" at bounding box center [421, 283] width 622 height 315
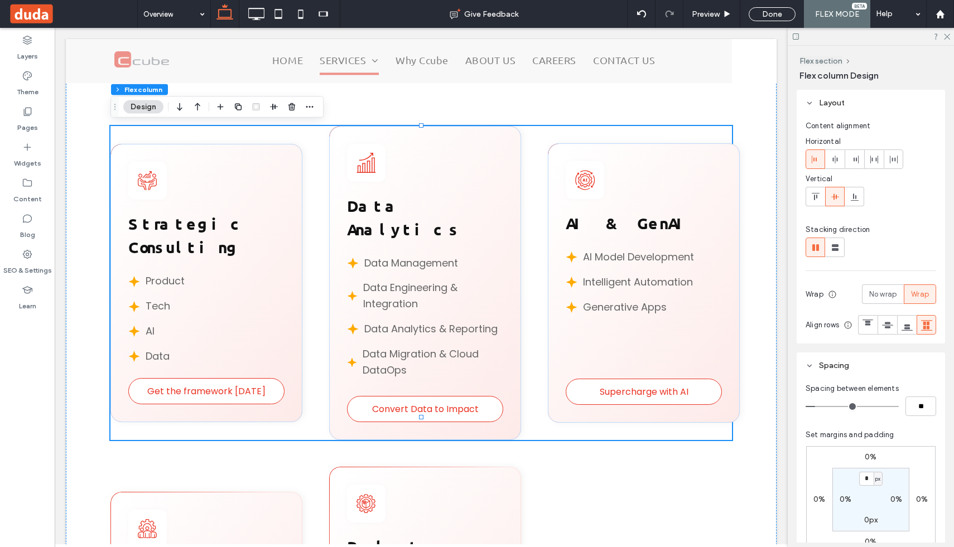
click at [318, 200] on div "Get the framework in 90 days Strategic Consulting Product Tech AI Data Convert …" at bounding box center [421, 283] width 622 height 315
click at [26, 254] on use at bounding box center [27, 254] width 9 height 9
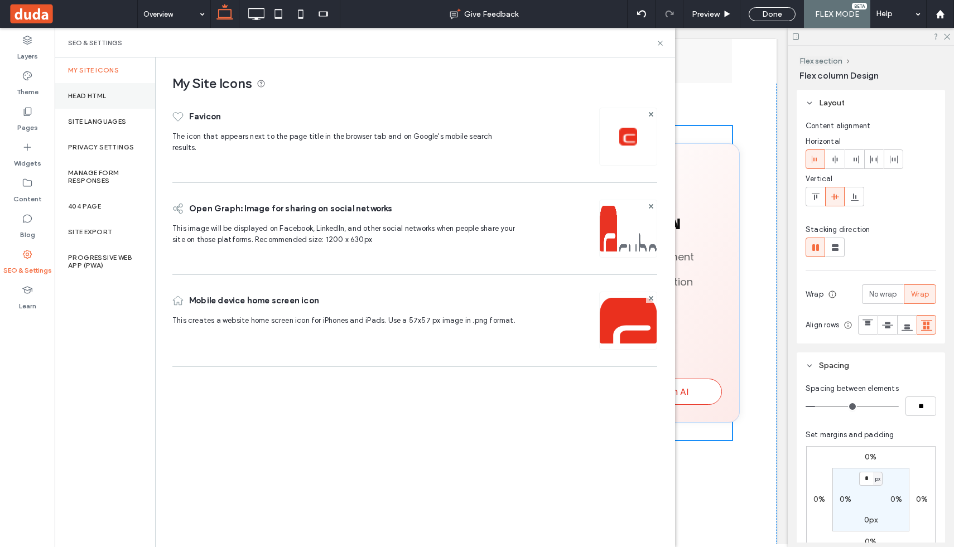
click at [79, 95] on label "Head HTML" at bounding box center [87, 96] width 39 height 8
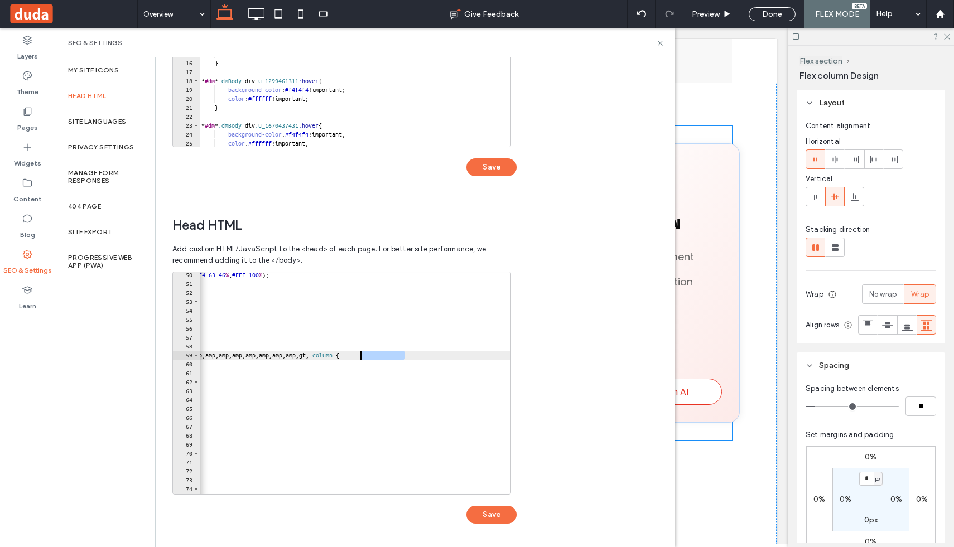
scroll to position [0, 0]
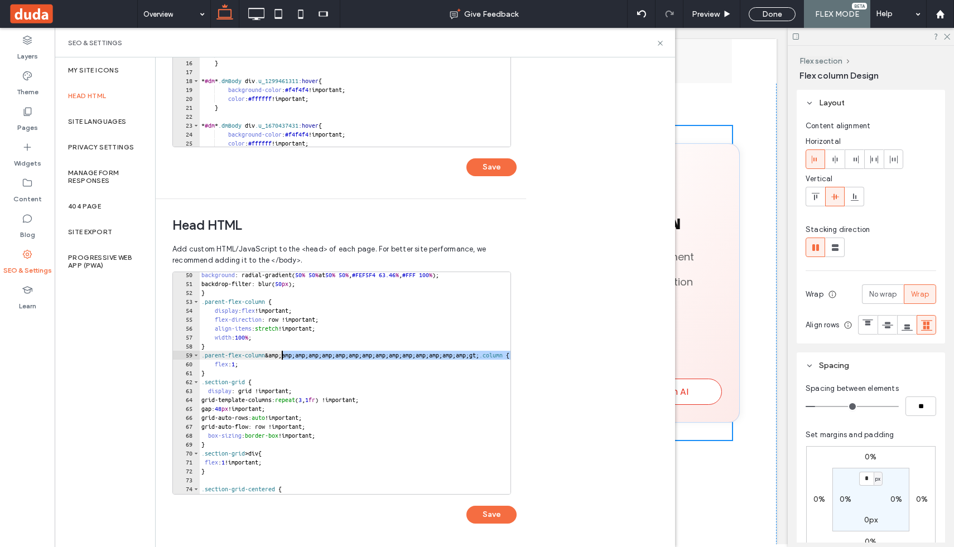
drag, startPoint x: 403, startPoint y: 355, endPoint x: 282, endPoint y: 358, distance: 121.7
click at [282, 358] on div "background : radial-gradient( 50 % 50 % at 50 % 50 % , #FEF5F4 63.46 % , #FFF 1…" at bounding box center [452, 391] width 507 height 240
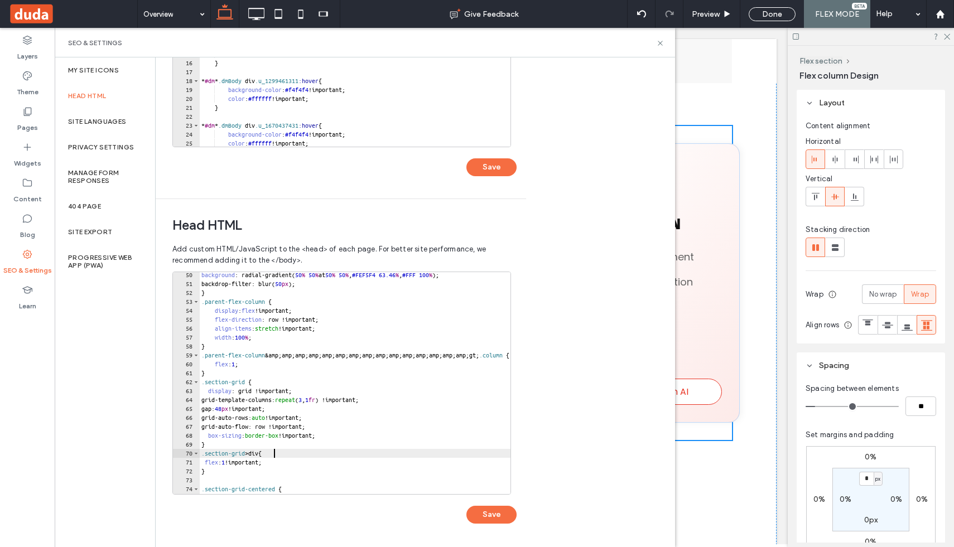
click at [273, 455] on div "background : radial-gradient( 50 % 50 % at 50 % 50 % , #FEF5F4 63.46 % , #FFF 1…" at bounding box center [452, 391] width 507 height 240
paste textarea "**********"
type textarea "**********"
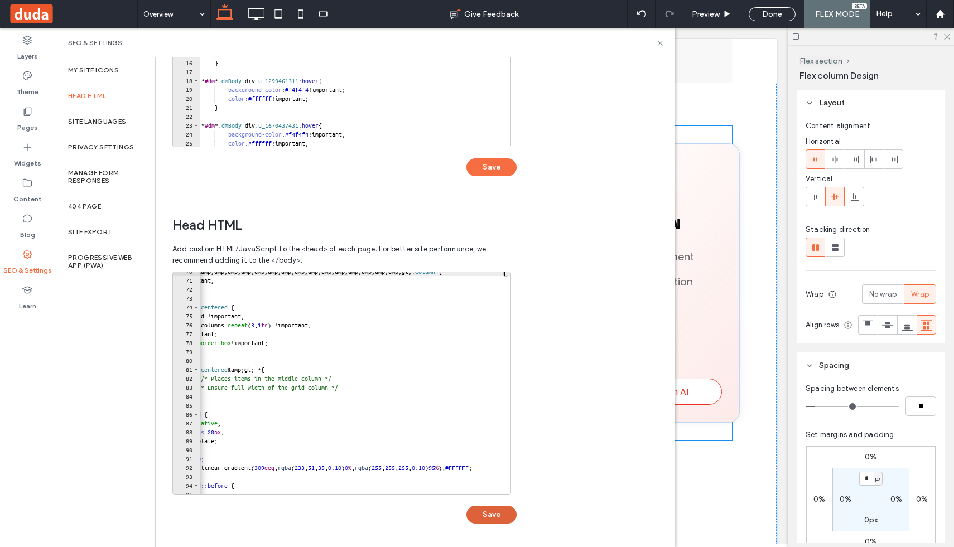
click at [482, 514] on button "Save" at bounding box center [492, 515] width 50 height 18
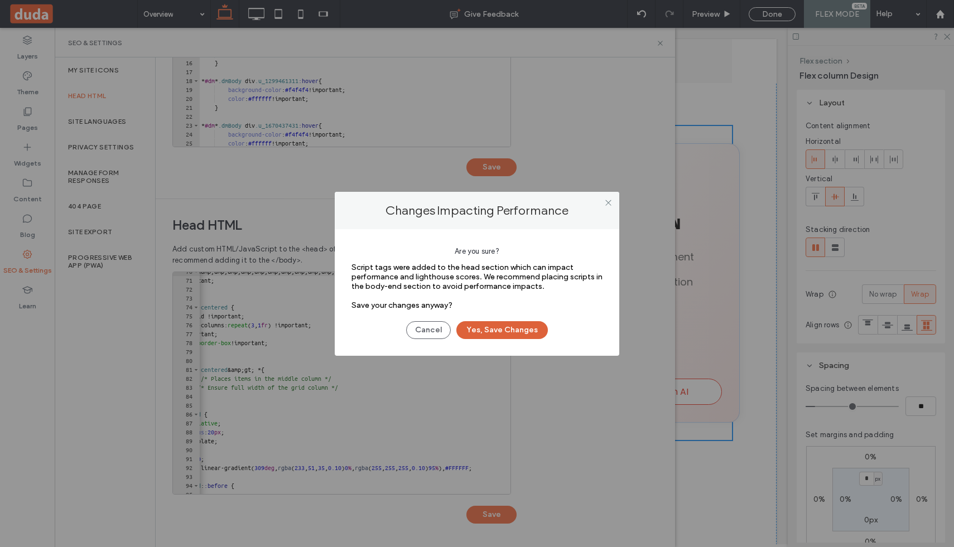
click at [509, 332] on button "Yes, Save Changes" at bounding box center [503, 330] width 92 height 18
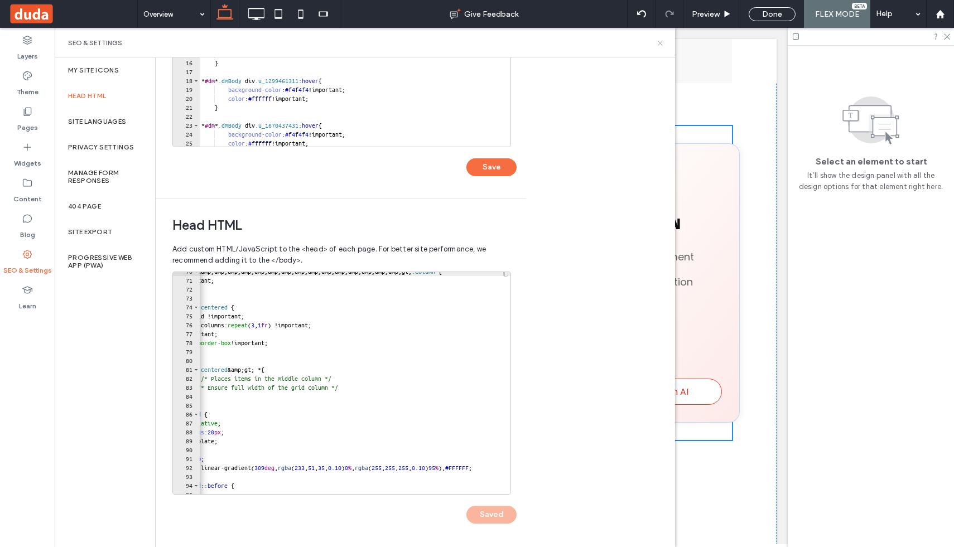
click at [659, 43] on icon at bounding box center [660, 43] width 8 height 8
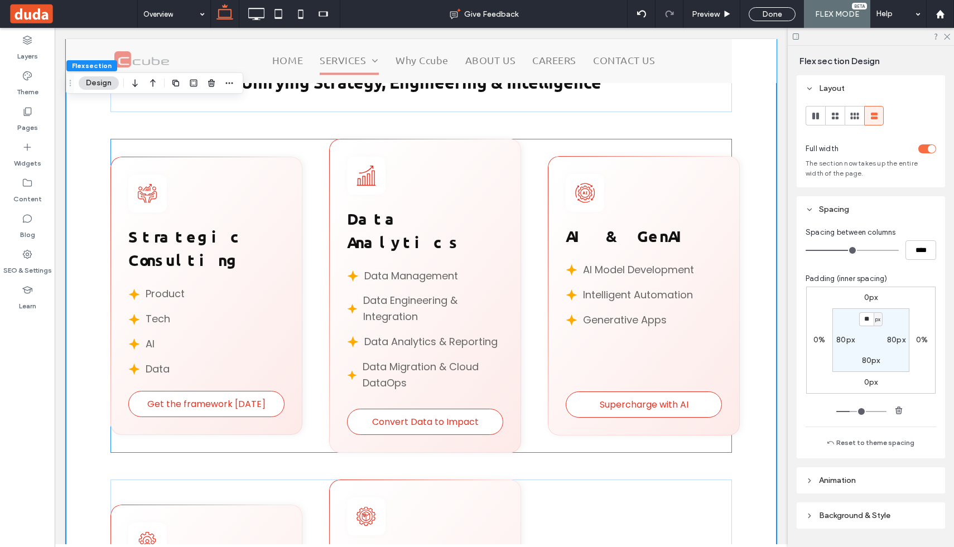
scroll to position [839, 0]
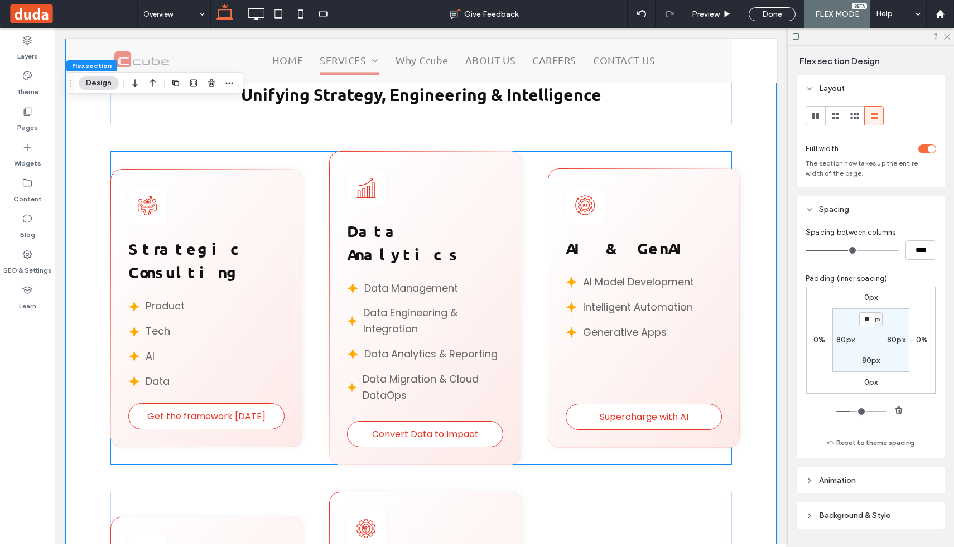
click at [254, 154] on div "Get the framework in 90 days Strategic Consulting Product Tech AI Data Convert …" at bounding box center [421, 308] width 622 height 315
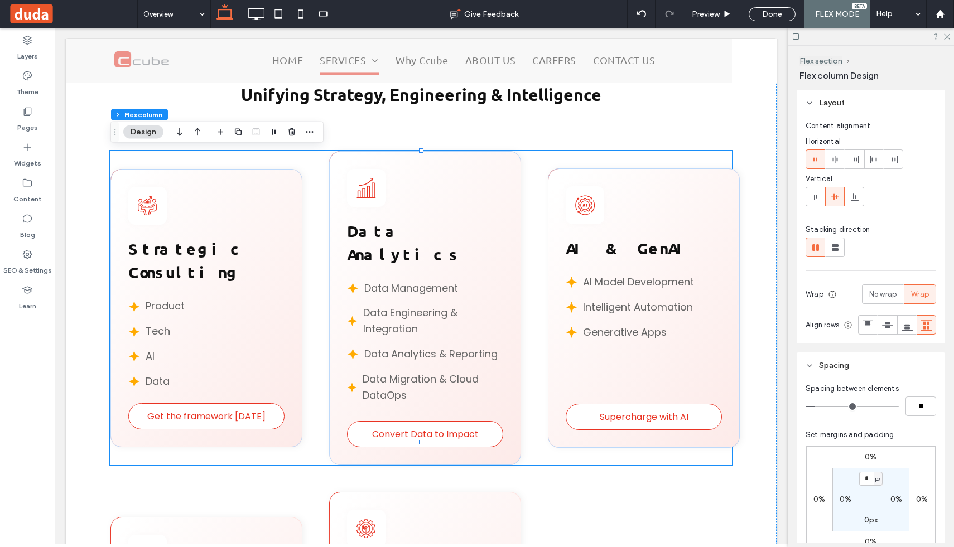
click at [245, 164] on div "Get the framework in 90 days Strategic Consulting Product Tech AI Data Convert …" at bounding box center [421, 308] width 622 height 315
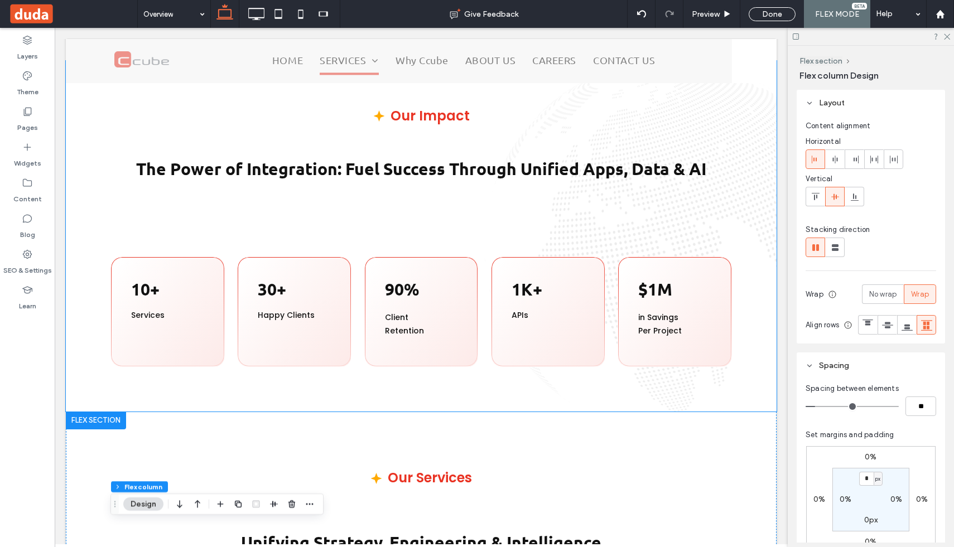
scroll to position [381, 0]
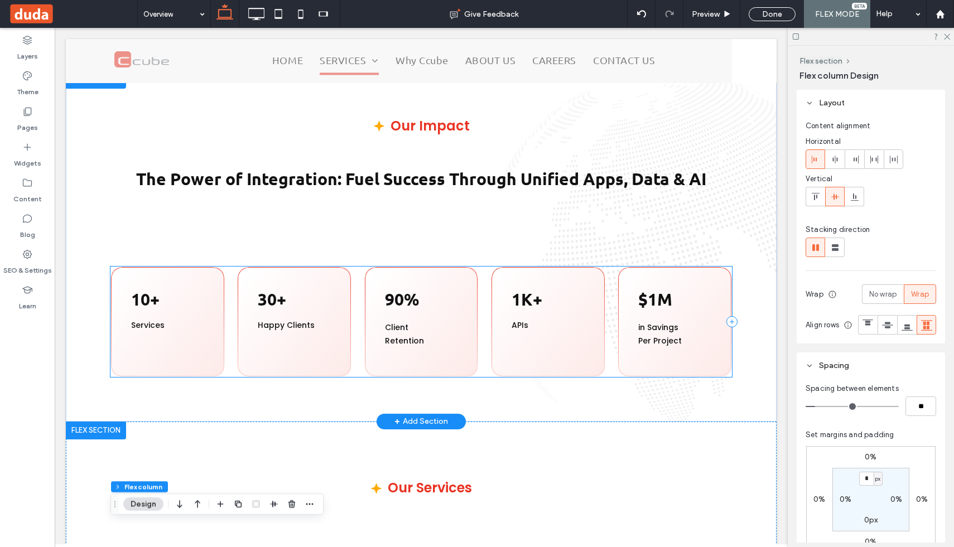
click at [232, 296] on div "10+ Services 30+ Happy Clients 90% Client Retention 1K+ APIs $1M in Savings Per…" at bounding box center [421, 322] width 622 height 110
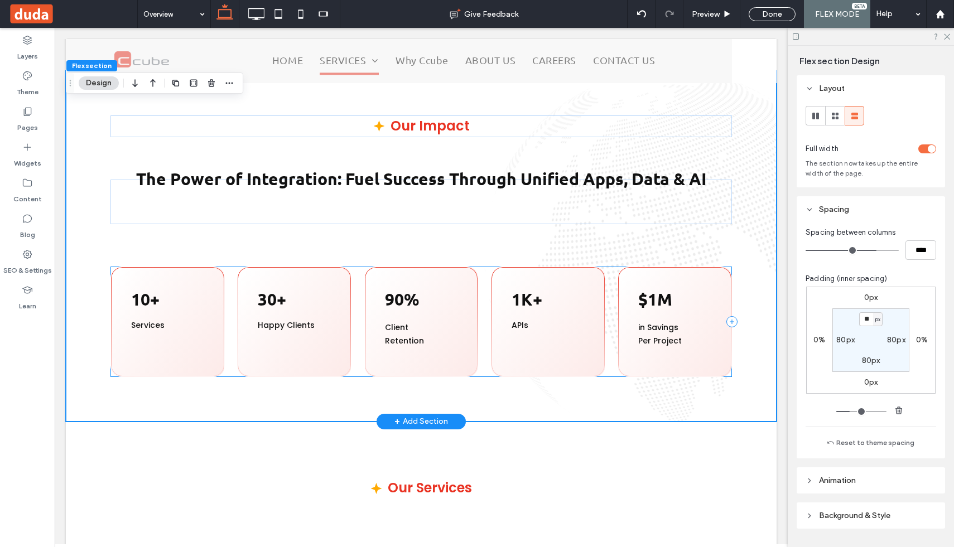
click at [232, 296] on div "10+ Services 30+ Happy Clients 90% Client Retention 1K+ APIs $1M in Savings Per…" at bounding box center [421, 322] width 622 height 110
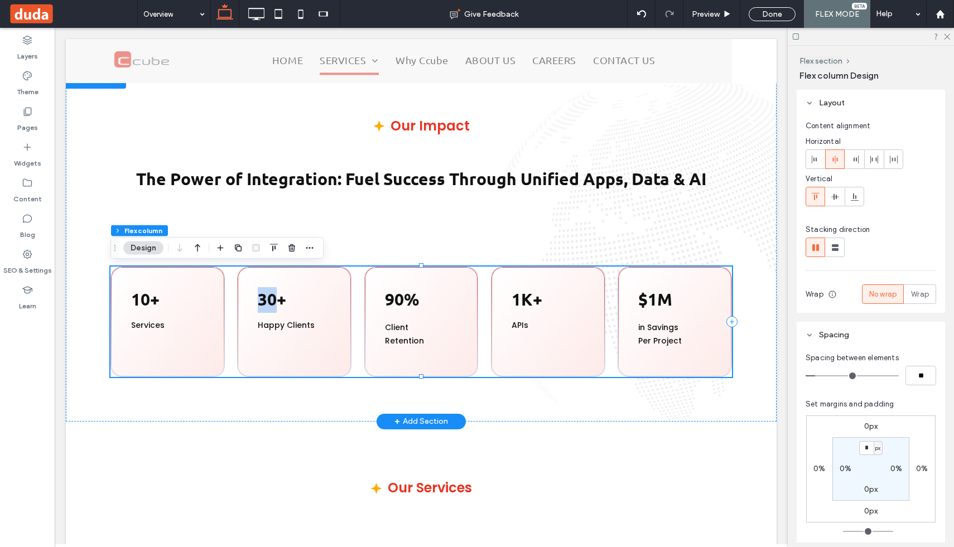
click at [232, 296] on div "10+ Services 30+ Happy Clients 90% Client Retention 1K+ APIs $1M in Savings Per…" at bounding box center [421, 322] width 622 height 110
click at [311, 245] on icon "button" at bounding box center [309, 248] width 9 height 9
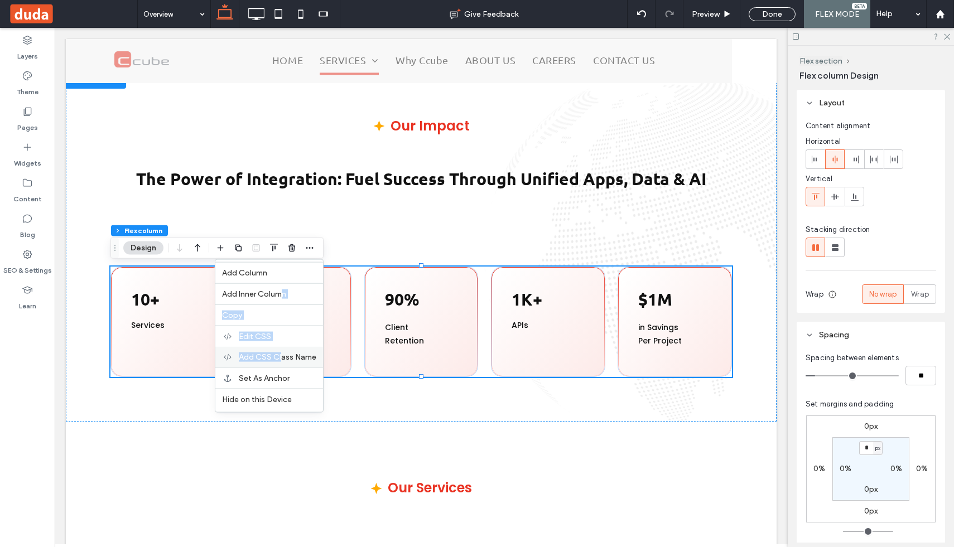
drag, startPoint x: 283, startPoint y: 292, endPoint x: 283, endPoint y: 360, distance: 68.1
click at [283, 361] on div "Add Column Add Inner Column Copy Edit CSS Add CSS Class Name Set As Anchor Hide…" at bounding box center [269, 336] width 109 height 153
click at [285, 358] on span "Add CSS Class Name" at bounding box center [278, 357] width 78 height 9
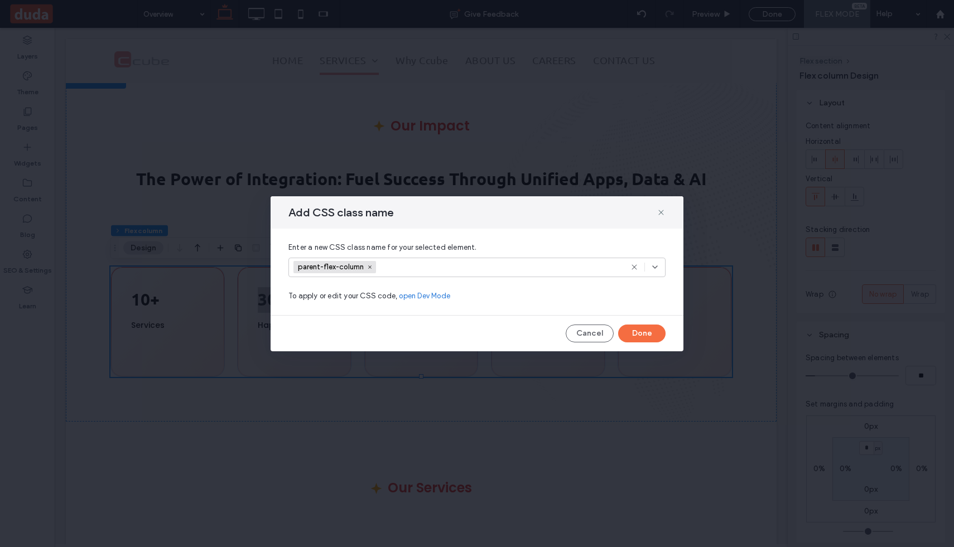
click at [666, 214] on div "Add CSS class name" at bounding box center [477, 212] width 413 height 32
click at [660, 210] on icon at bounding box center [661, 212] width 9 height 9
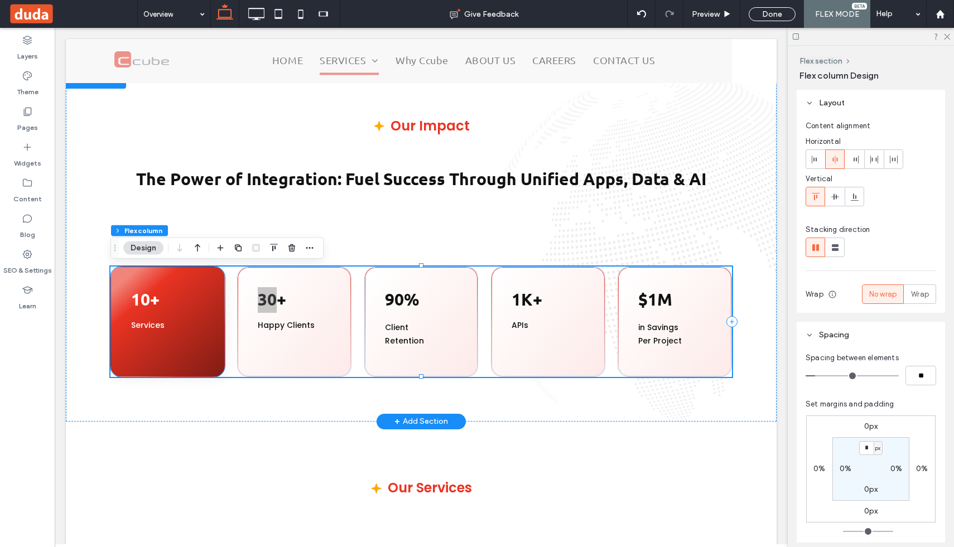
click at [200, 311] on p "10+" at bounding box center [167, 300] width 73 height 26
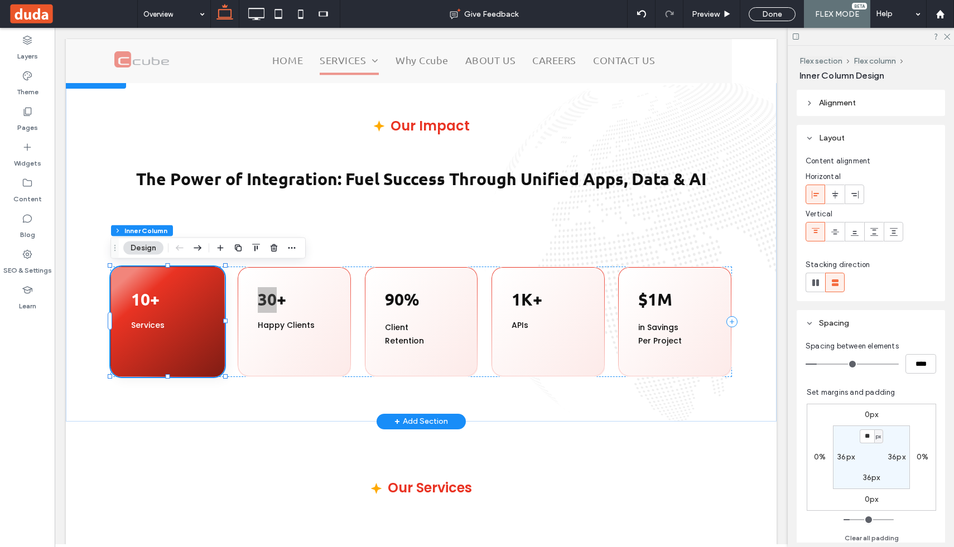
click at [200, 311] on p "10+" at bounding box center [167, 300] width 73 height 26
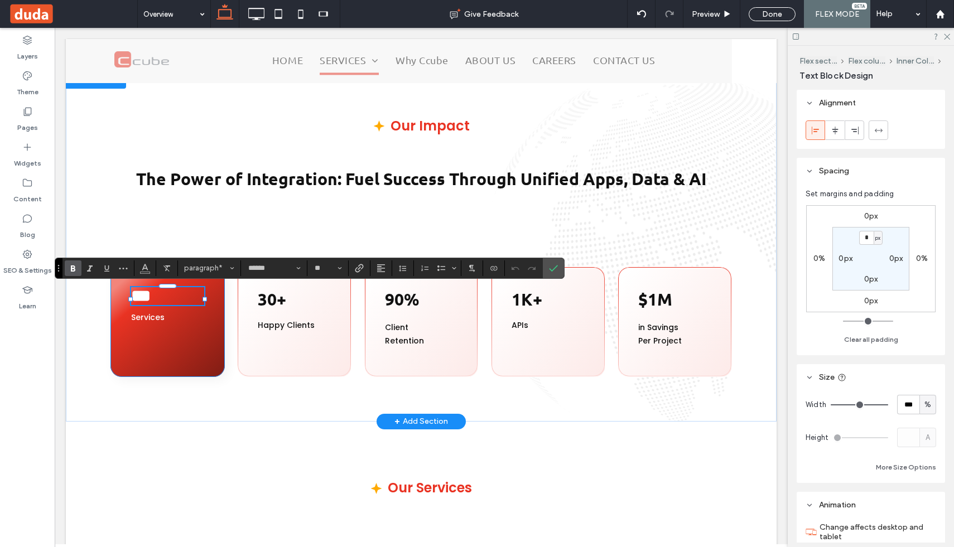
click at [213, 318] on div "*** Services" at bounding box center [167, 322] width 114 height 110
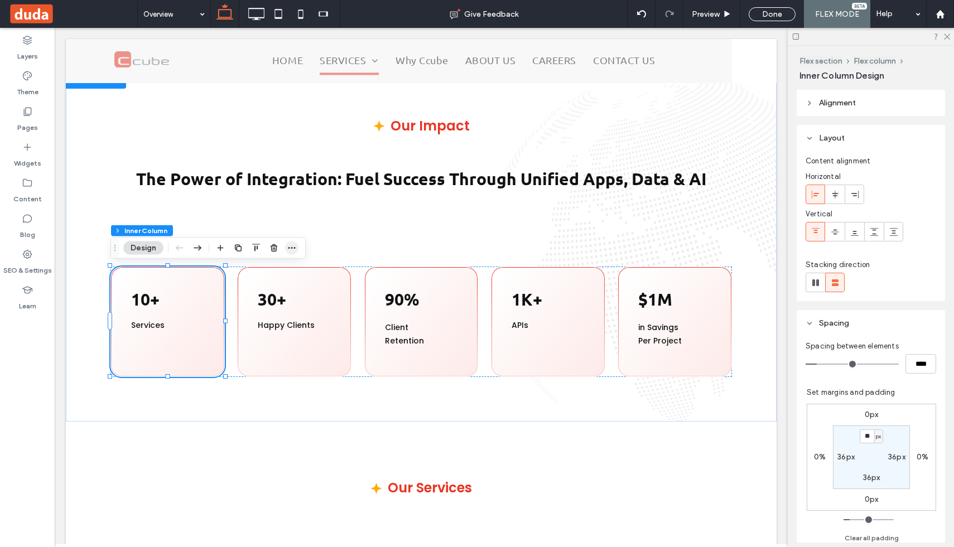
click at [290, 251] on icon "button" at bounding box center [291, 248] width 9 height 9
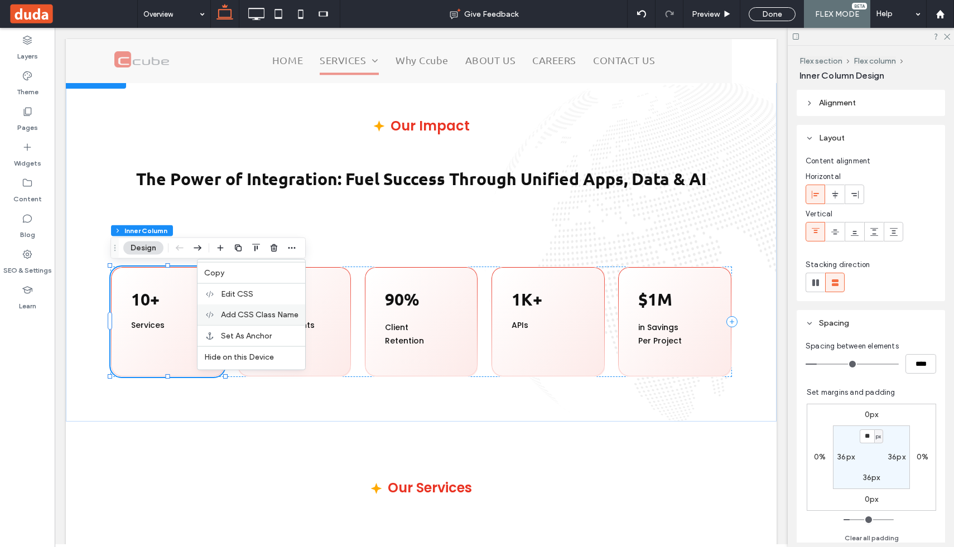
click at [275, 317] on span "Add CSS Class Name" at bounding box center [260, 314] width 78 height 9
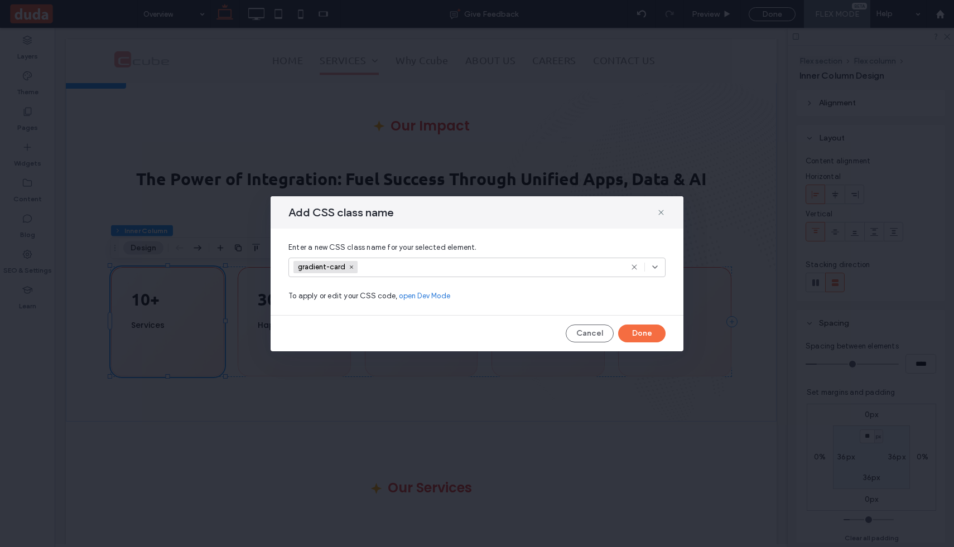
click at [667, 205] on div "Add CSS class name" at bounding box center [477, 212] width 413 height 32
click at [662, 211] on use at bounding box center [661, 212] width 5 height 5
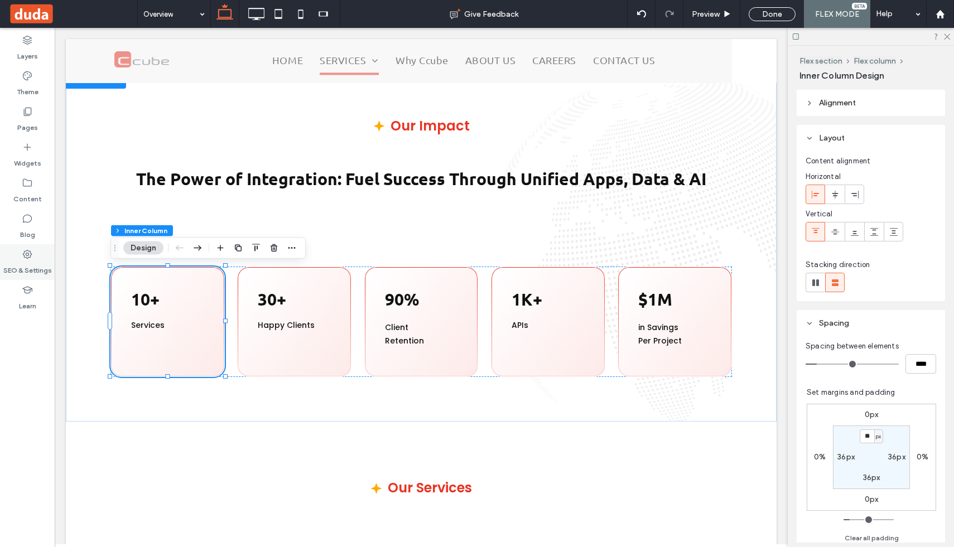
click at [28, 251] on use at bounding box center [27, 254] width 9 height 9
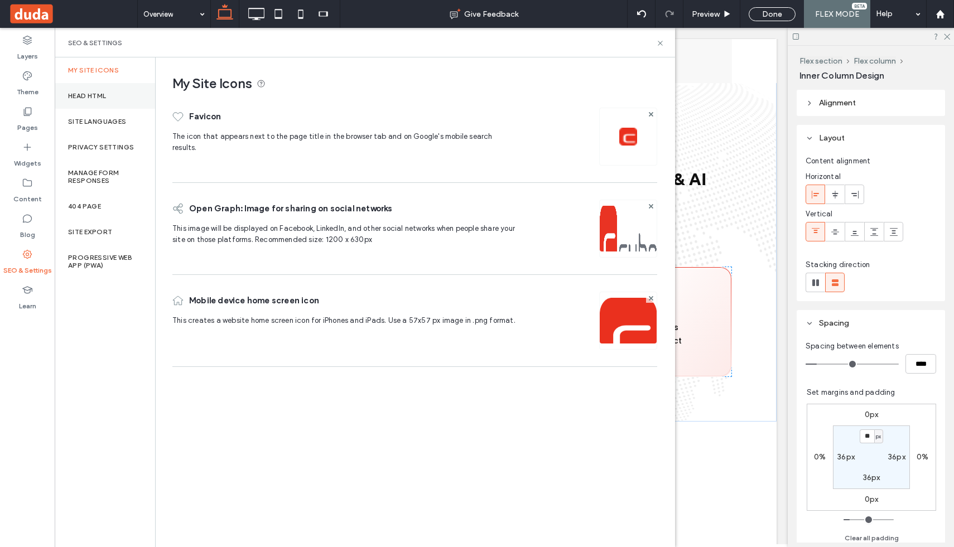
click at [103, 94] on label "Head HTML" at bounding box center [87, 96] width 39 height 8
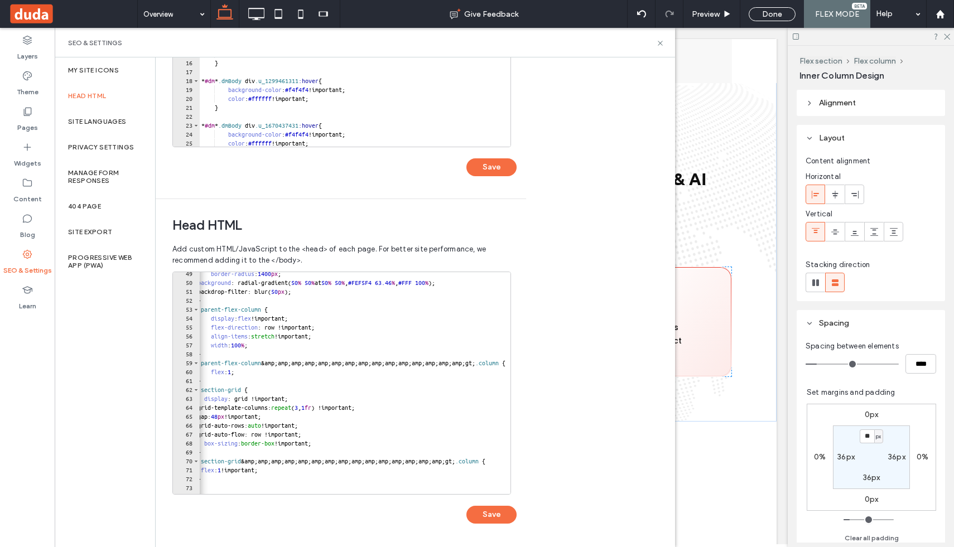
scroll to position [0, 4]
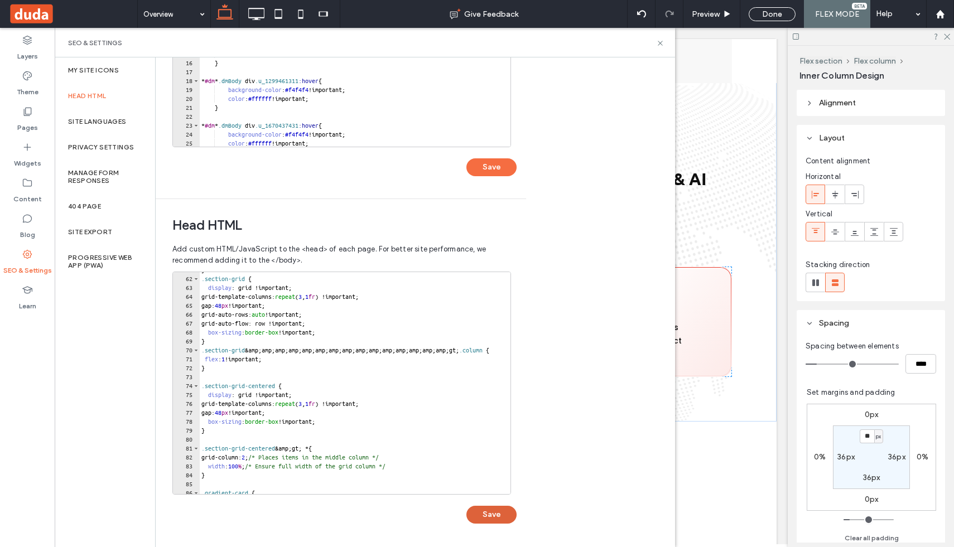
click at [486, 513] on button "Save" at bounding box center [492, 515] width 50 height 18
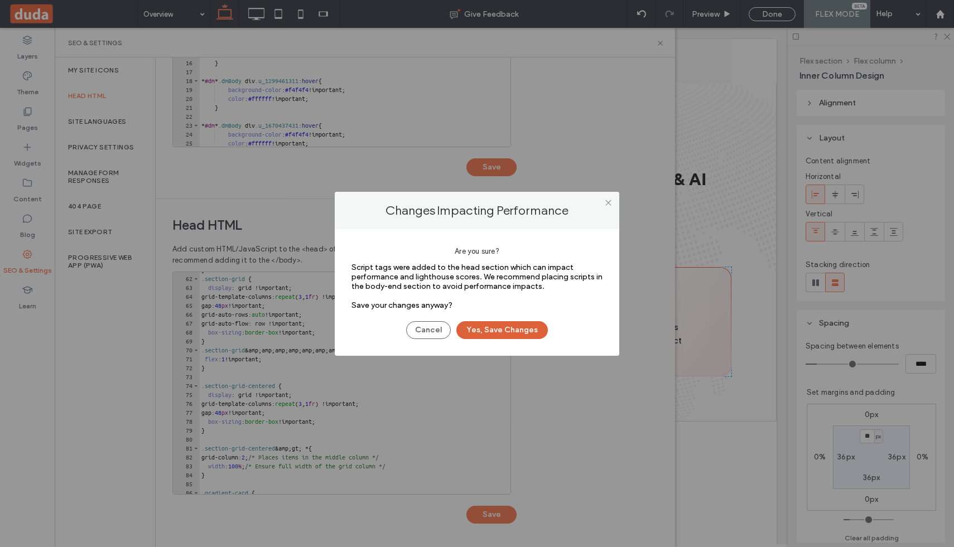
click at [510, 335] on button "Yes, Save Changes" at bounding box center [503, 330] width 92 height 18
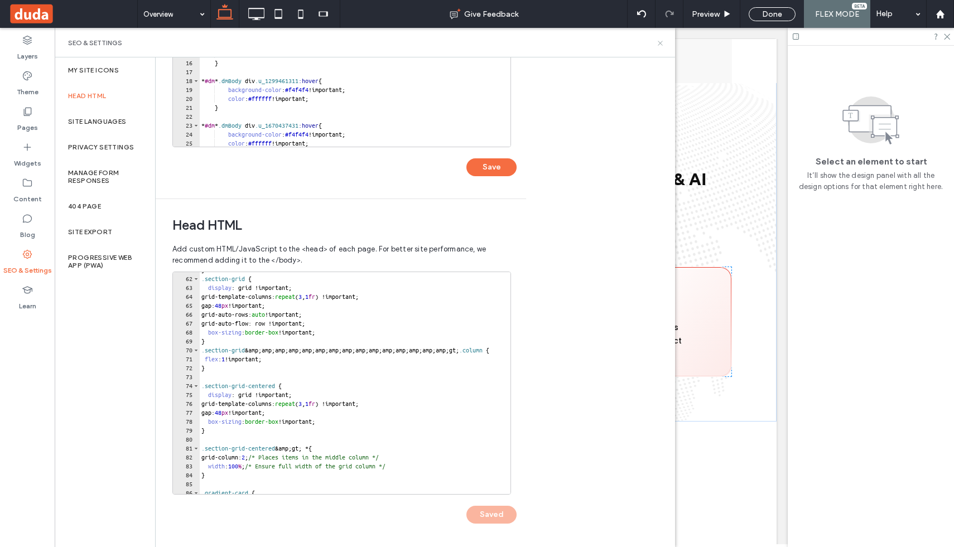
click at [659, 43] on icon at bounding box center [660, 43] width 8 height 8
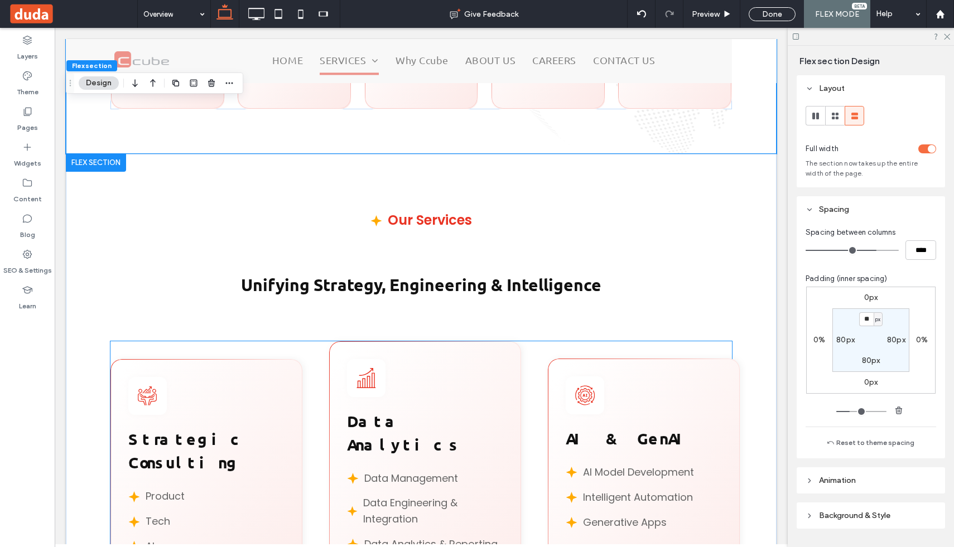
click at [304, 346] on div "Get the framework in 90 days Strategic Consulting Product Tech AI Data Convert …" at bounding box center [421, 499] width 622 height 315
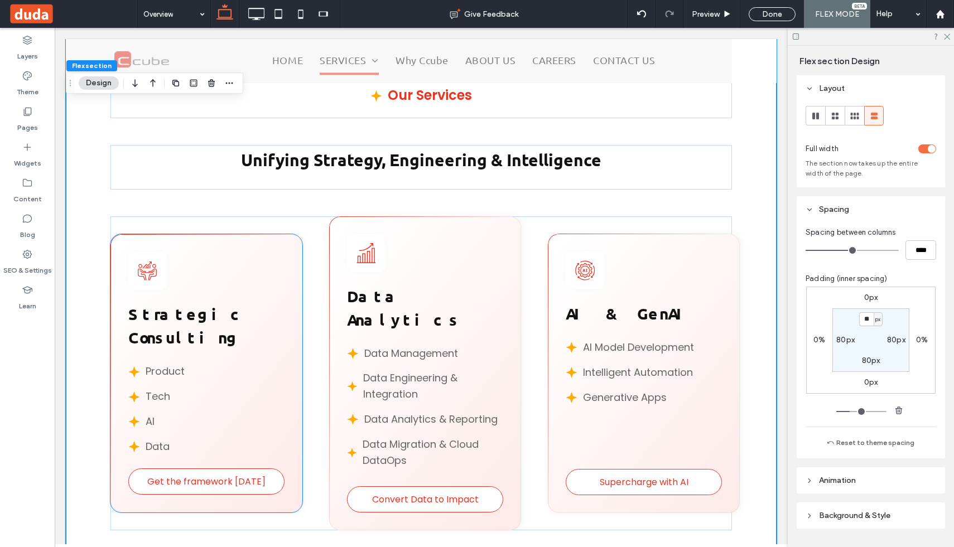
click at [285, 263] on div "Get the framework in 90 days Strategic Consulting Product Tech AI Data" at bounding box center [206, 373] width 192 height 278
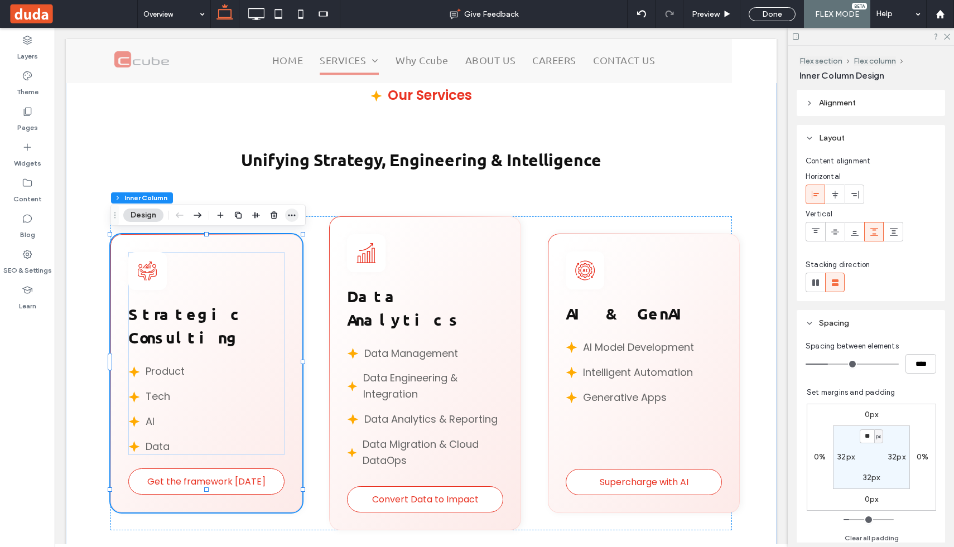
click at [294, 214] on icon "button" at bounding box center [291, 215] width 9 height 9
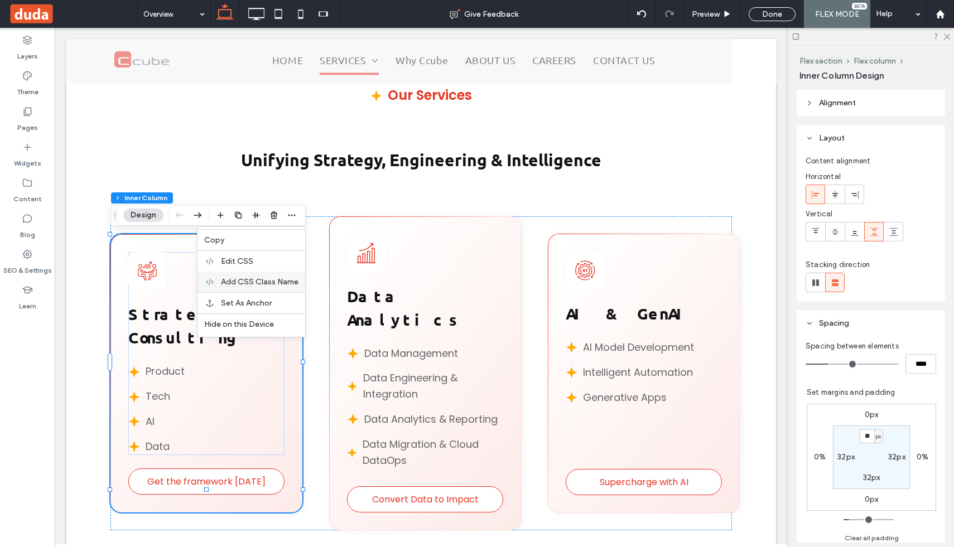
click at [260, 281] on span "Add CSS Class Name" at bounding box center [260, 281] width 78 height 9
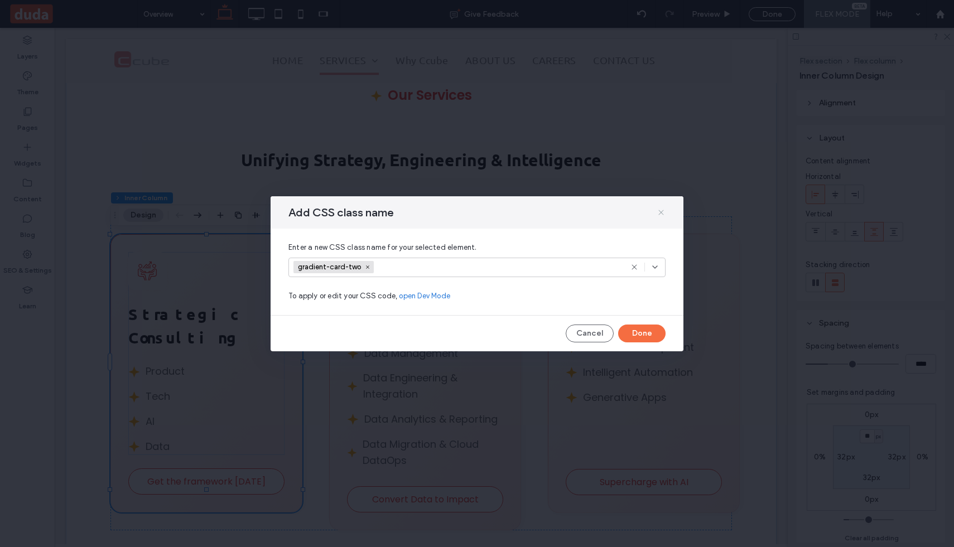
click at [661, 213] on icon at bounding box center [661, 212] width 9 height 9
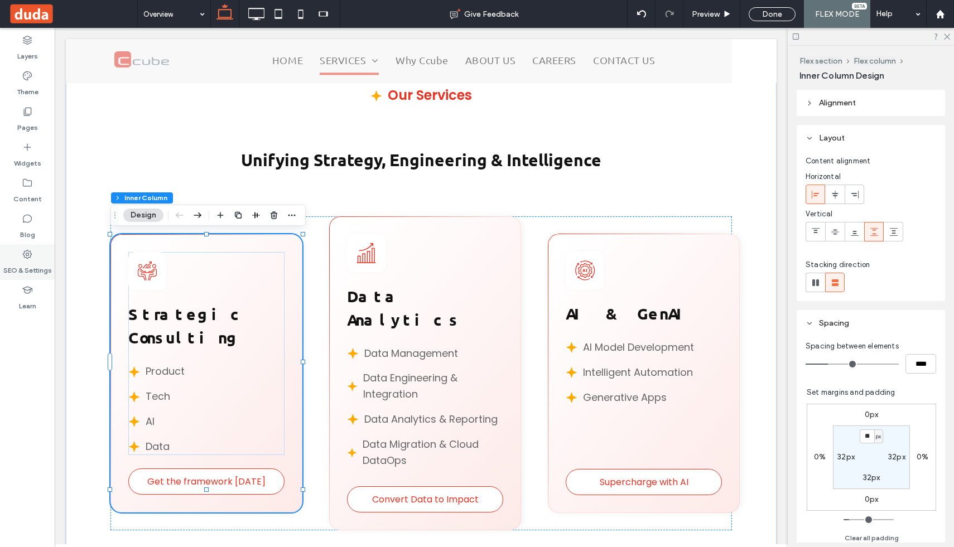
click at [28, 261] on label "SEO & Settings" at bounding box center [27, 268] width 49 height 16
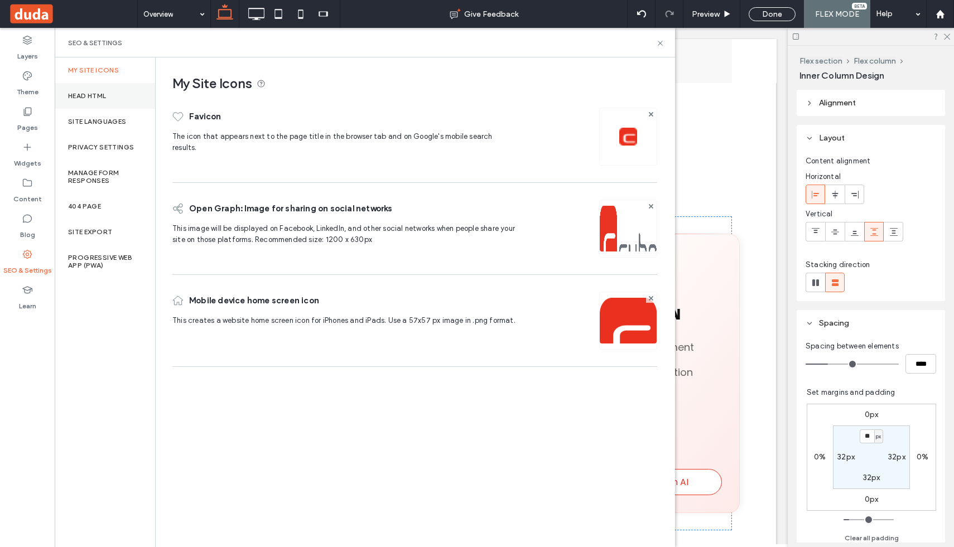
click at [98, 93] on label "Head HTML" at bounding box center [87, 96] width 39 height 8
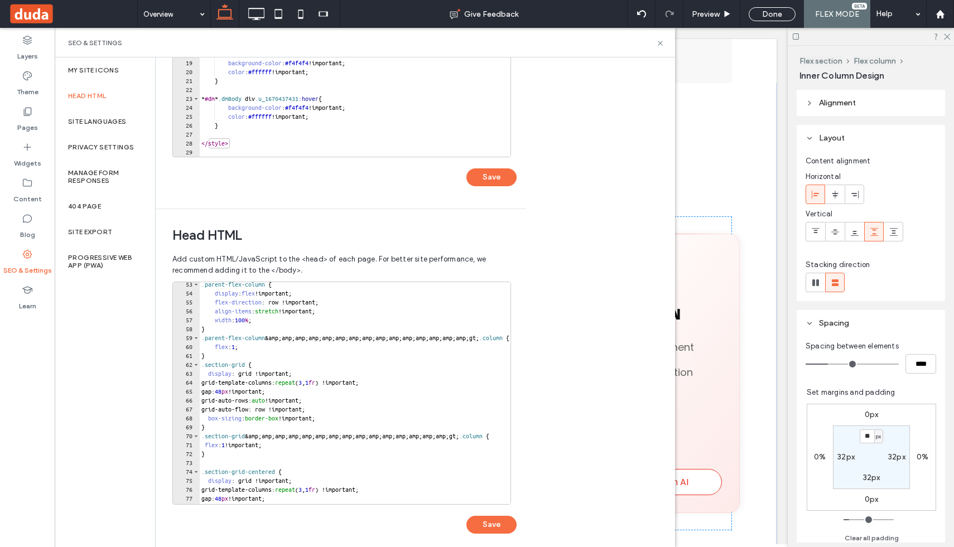
scroll to position [472, 0]
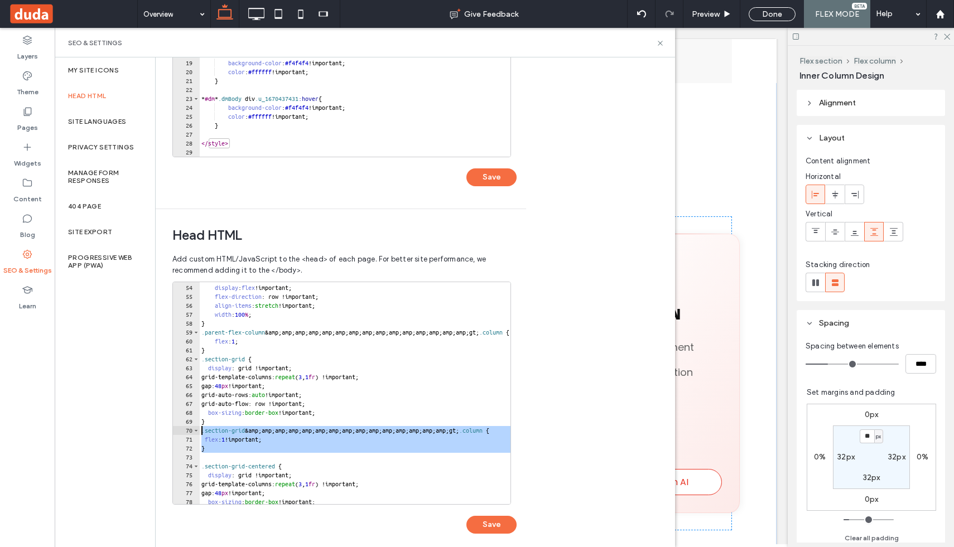
drag, startPoint x: 219, startPoint y: 453, endPoint x: 183, endPoint y: 433, distance: 41.5
click at [183, 433] on div "53 54 55 56 57 58 59 60 61 62 63 64 65 66 67 68 69 70 71 72 73 74 75 76 77 78 7…" at bounding box center [341, 393] width 339 height 223
type textarea "**********"
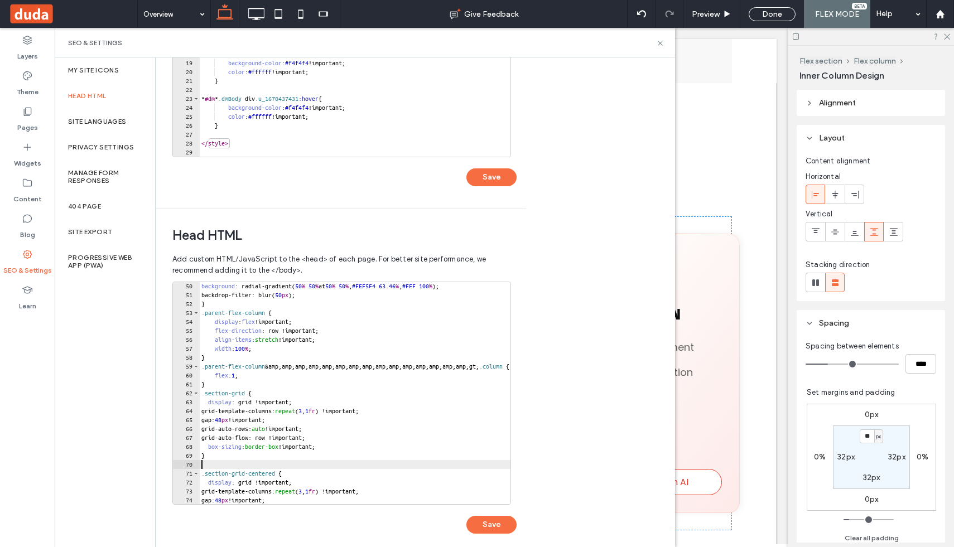
scroll to position [436, 0]
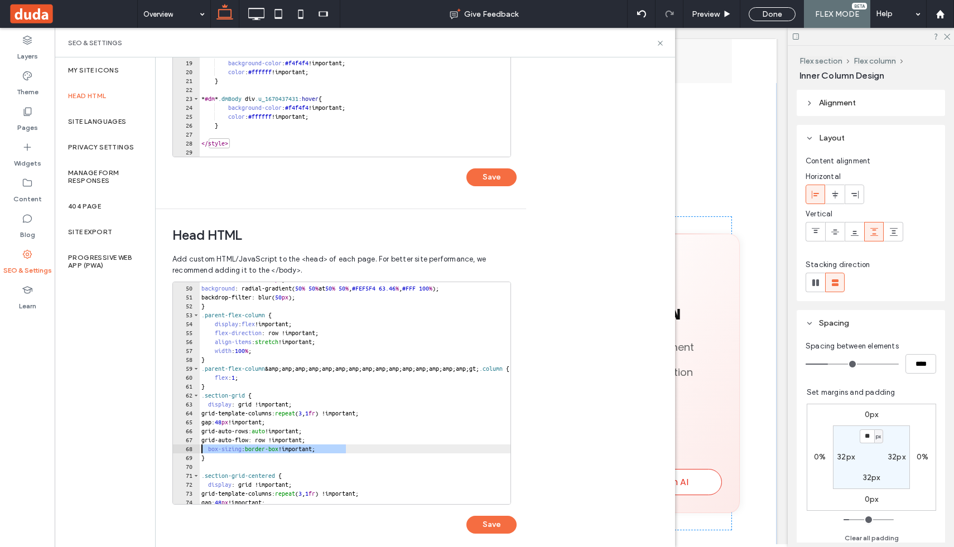
drag, startPoint x: 353, startPoint y: 451, endPoint x: 184, endPoint y: 451, distance: 169.7
click at [184, 451] on div "49 50 51 52 53 54 55 56 57 58 59 60 61 62 63 64 65 66 67 68 69 70 71 72 73 74 7…" at bounding box center [341, 393] width 339 height 223
type textarea "**********"
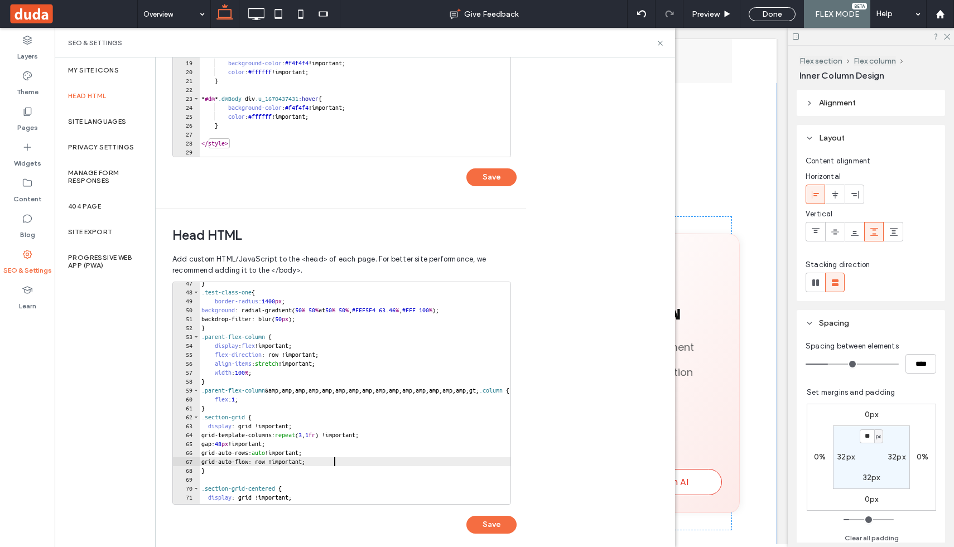
scroll to position [414, 0]
drag, startPoint x: 349, startPoint y: 461, endPoint x: 166, endPoint y: 459, distance: 182.5
click at [166, 459] on div "**********" at bounding box center [337, 382] width 362 height 347
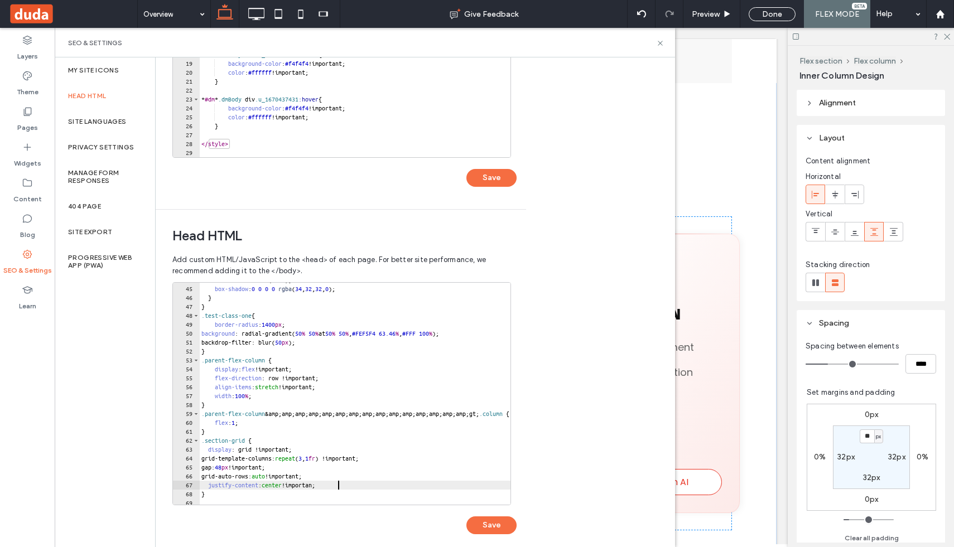
scroll to position [0, 11]
type textarea "**********"
click at [511, 528] on button "Save" at bounding box center [492, 526] width 50 height 18
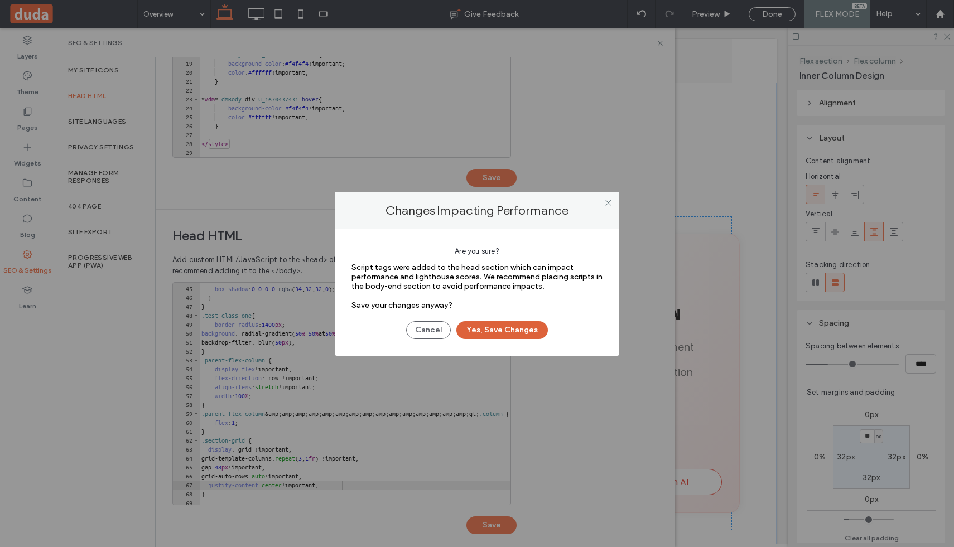
click at [509, 329] on button "Yes, Save Changes" at bounding box center [503, 330] width 92 height 18
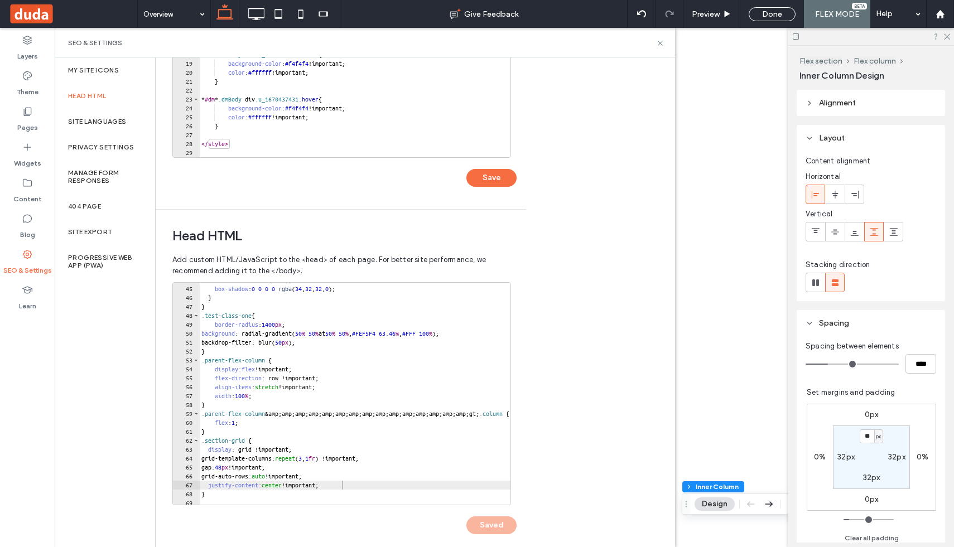
click at [662, 38] on div "SEO & Settings" at bounding box center [365, 43] width 621 height 30
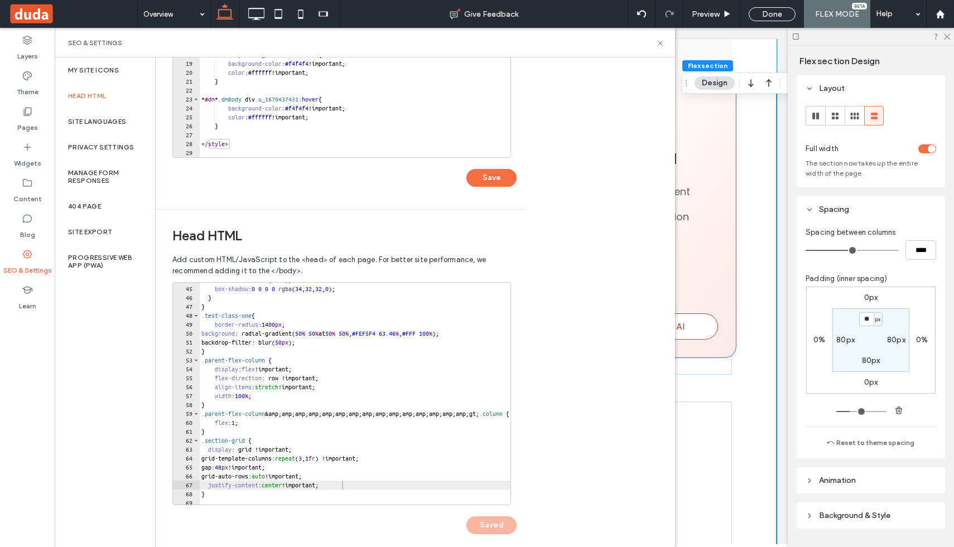
scroll to position [955, 0]
click at [662, 40] on icon at bounding box center [660, 43] width 8 height 8
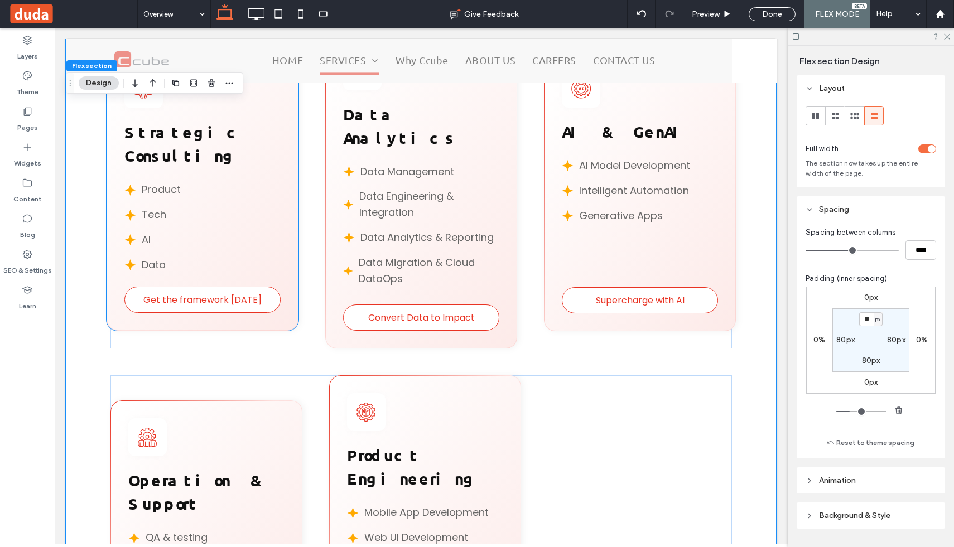
click at [290, 251] on div "Get the framework in 90 days Strategic Consulting Product Tech AI Data" at bounding box center [203, 191] width 192 height 278
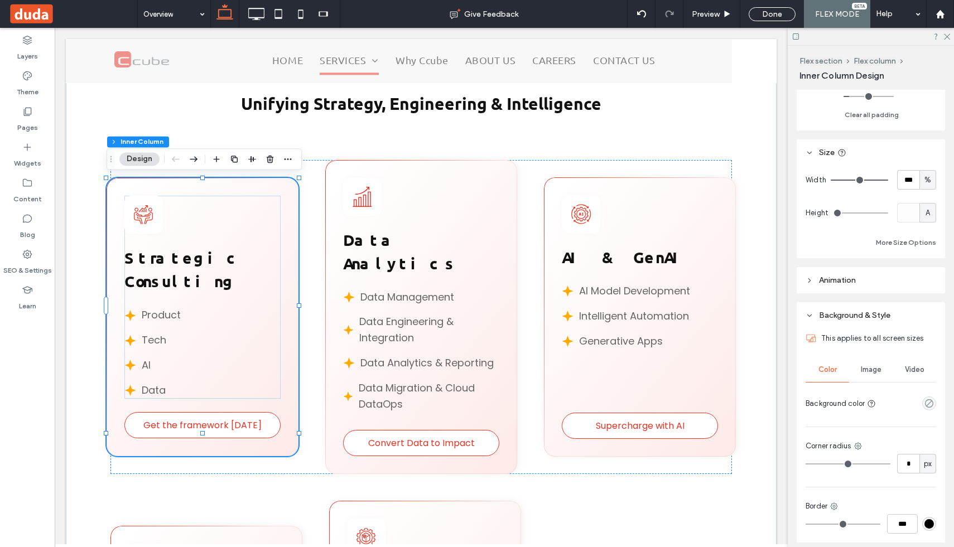
scroll to position [429, 0]
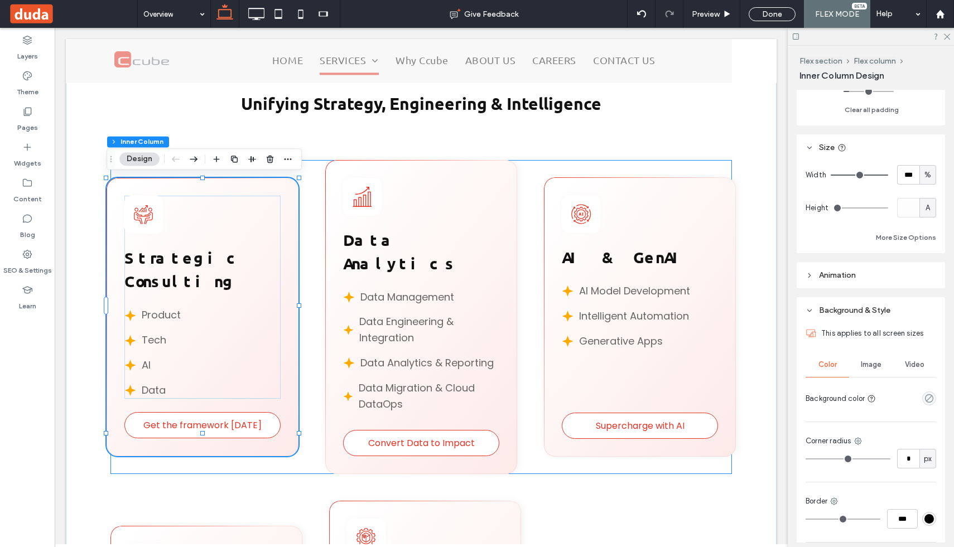
click at [313, 172] on div "Get the framework in 90 days Strategic Consulting Product Tech AI Data Convert …" at bounding box center [421, 317] width 622 height 315
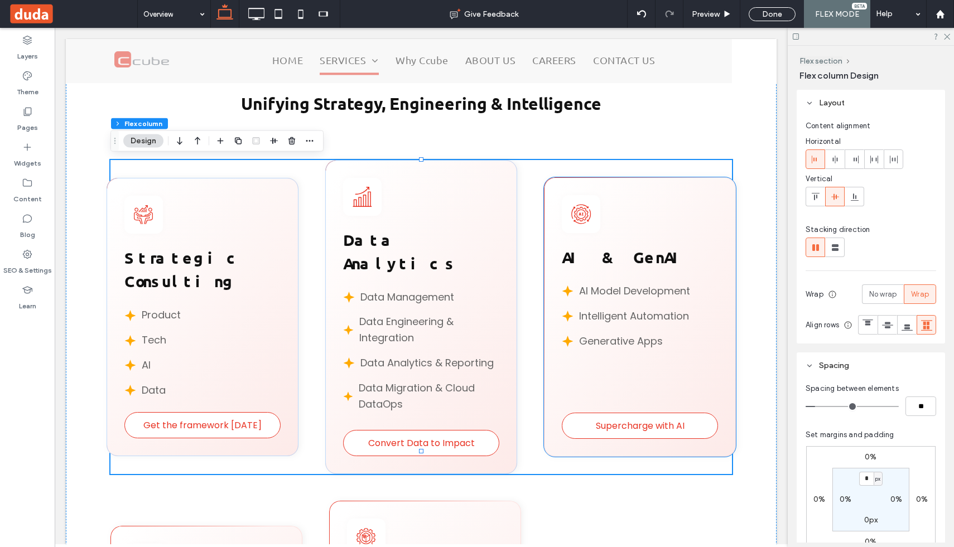
click at [607, 195] on div "AI & GenAI AI Model Development Intelligent Automation Generative Apps" at bounding box center [640, 283] width 156 height 177
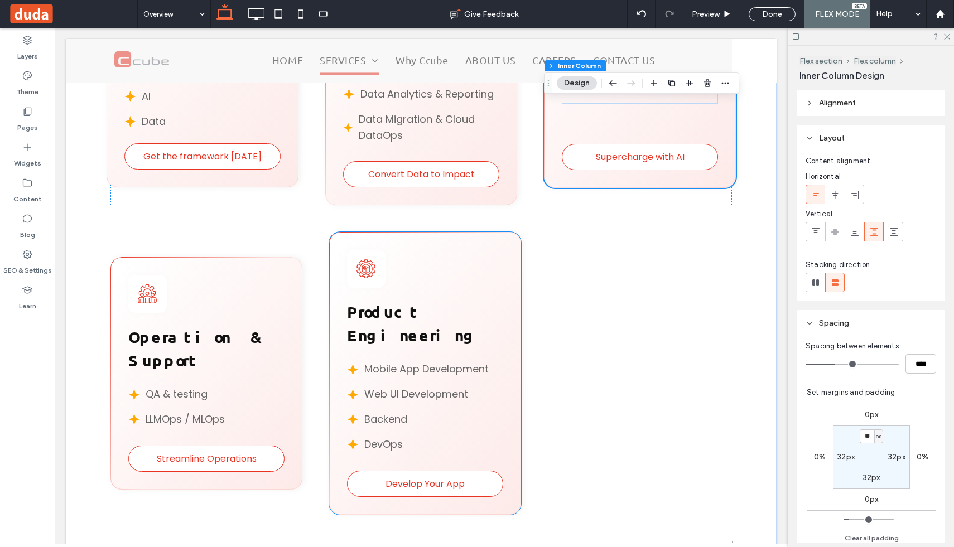
scroll to position [1098, 0]
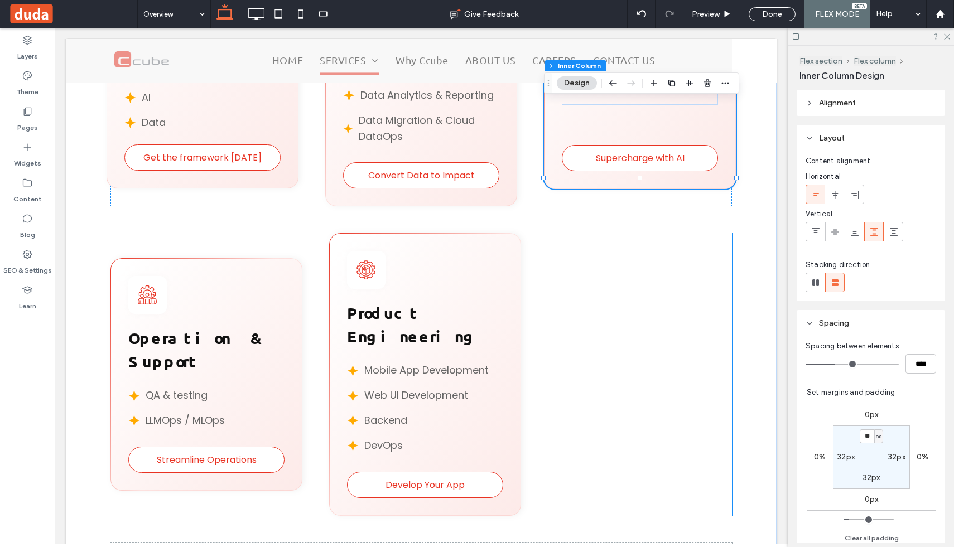
click at [296, 233] on div "Streamline Operations Operation & Support QA & testing LLMOps / MLOps Develop Y…" at bounding box center [421, 374] width 622 height 282
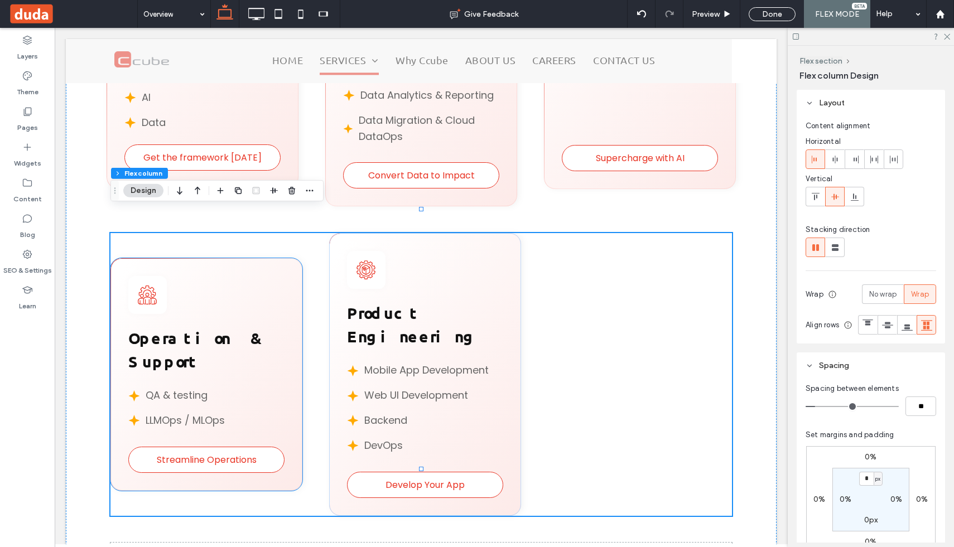
click at [293, 258] on div "Streamline Operations Operation & Support QA & testing LLMOps / MLOps" at bounding box center [206, 374] width 192 height 233
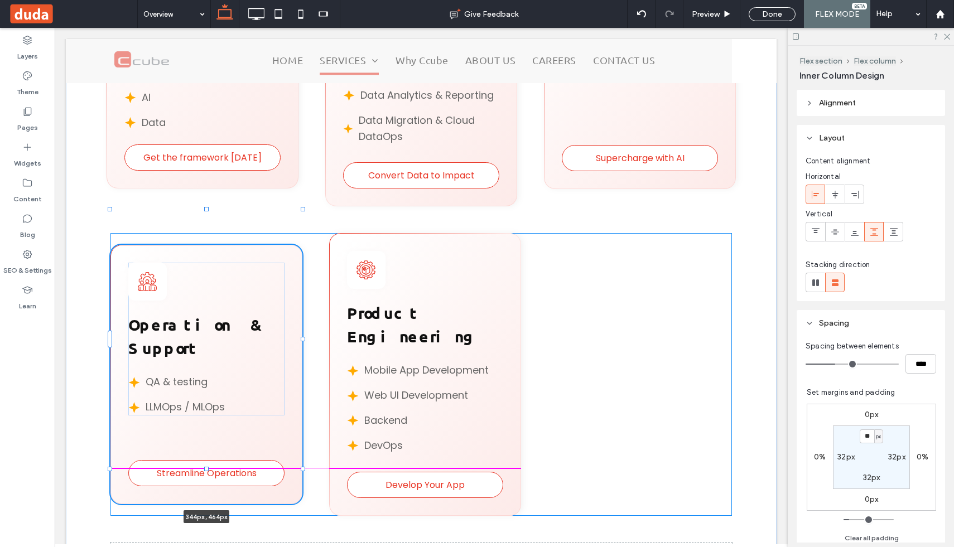
drag, startPoint x: 208, startPoint y: 443, endPoint x: 209, endPoint y: 468, distance: 25.2
click at [209, 468] on div "Our Services Unifying Strategy, Engineering & Intelligence Get the framework in…" at bounding box center [421, 169] width 711 height 928
type input "***"
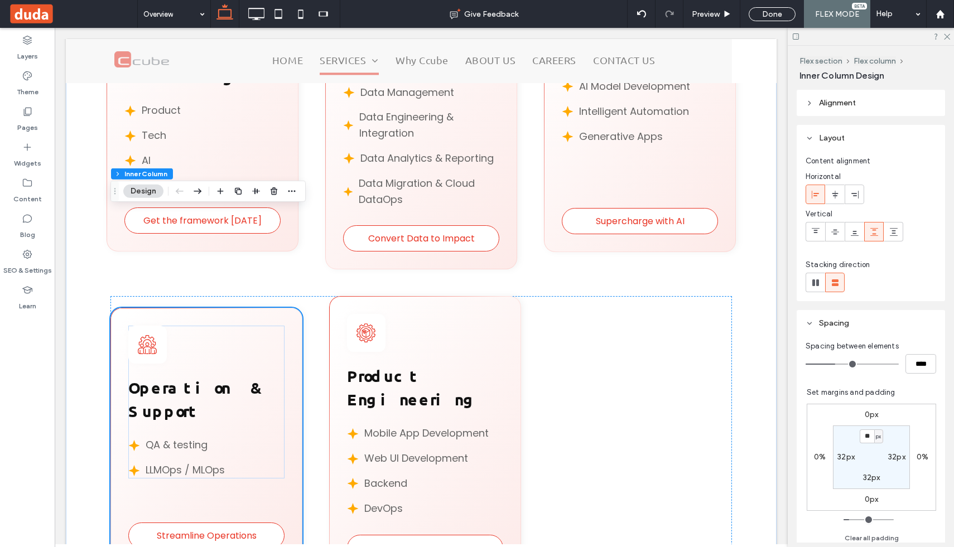
scroll to position [1010, 0]
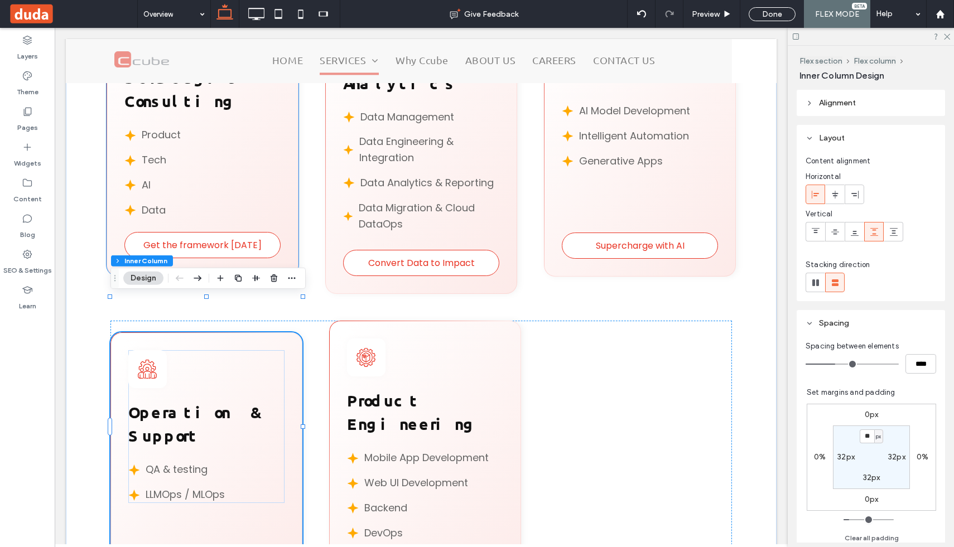
click at [224, 242] on div "Get the framework in 90 days Strategic Consulting Product Tech AI Data" at bounding box center [203, 137] width 192 height 278
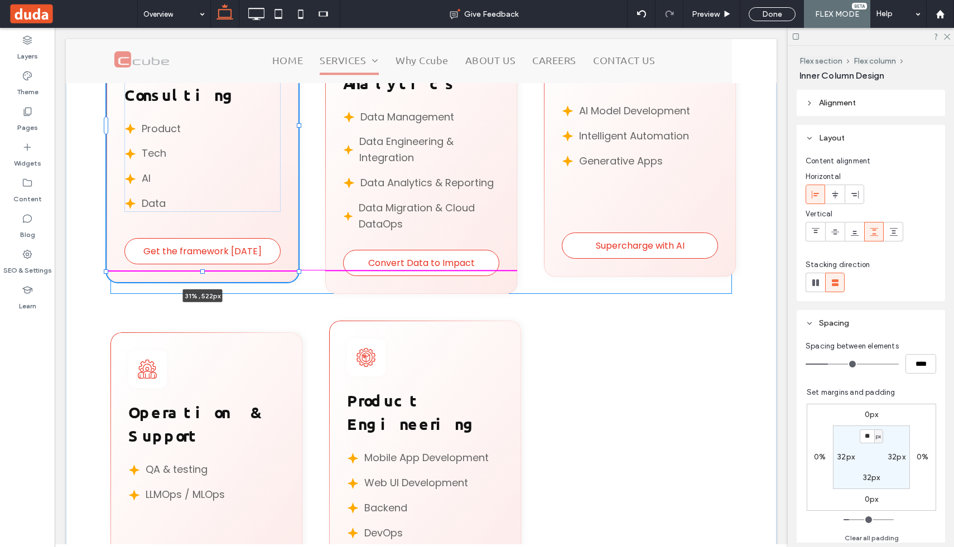
drag, startPoint x: 203, startPoint y: 252, endPoint x: 204, endPoint y: 270, distance: 18.4
click at [204, 270] on div at bounding box center [202, 271] width 4 height 4
type input "***"
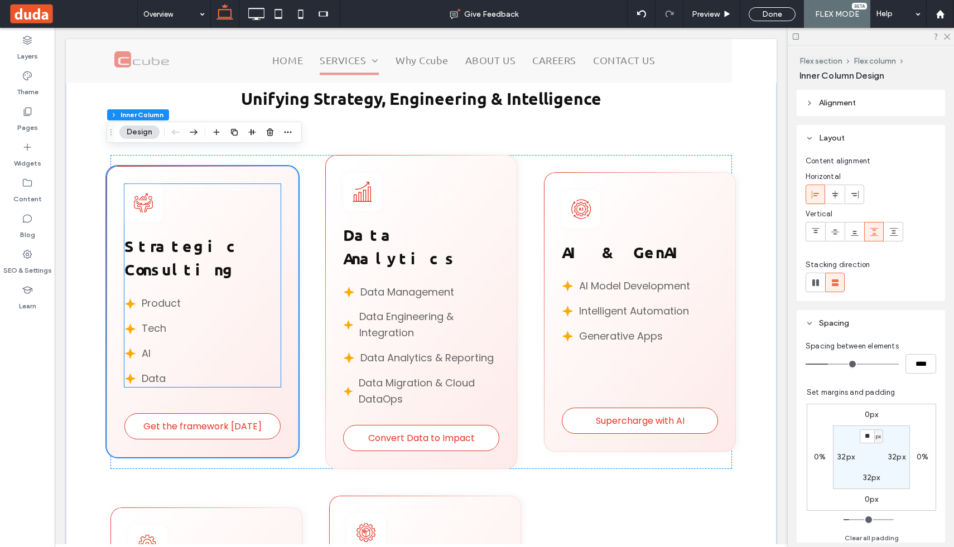
scroll to position [829, 0]
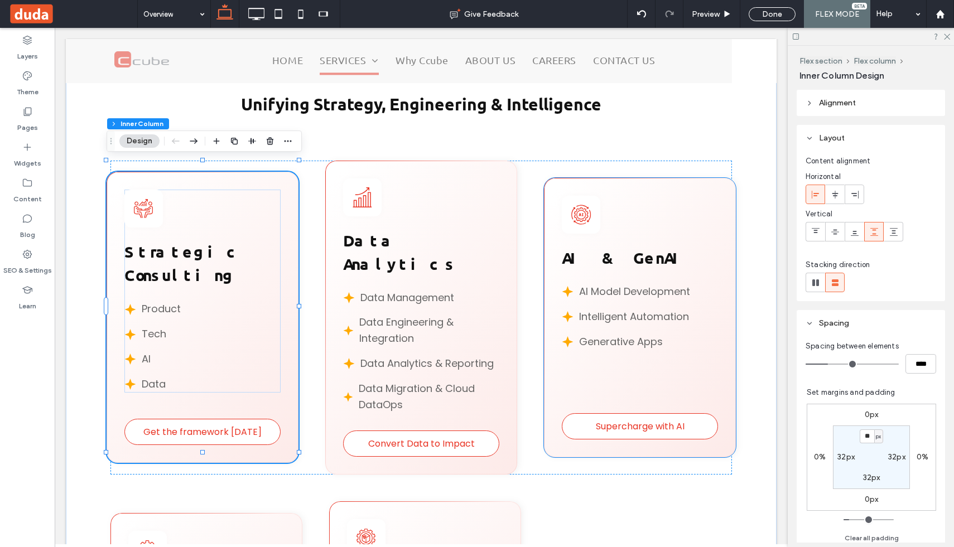
click at [618, 443] on div "Supercharge with AI AI & GenAI AI Model Development Intelligent Automation Gene…" at bounding box center [640, 318] width 192 height 280
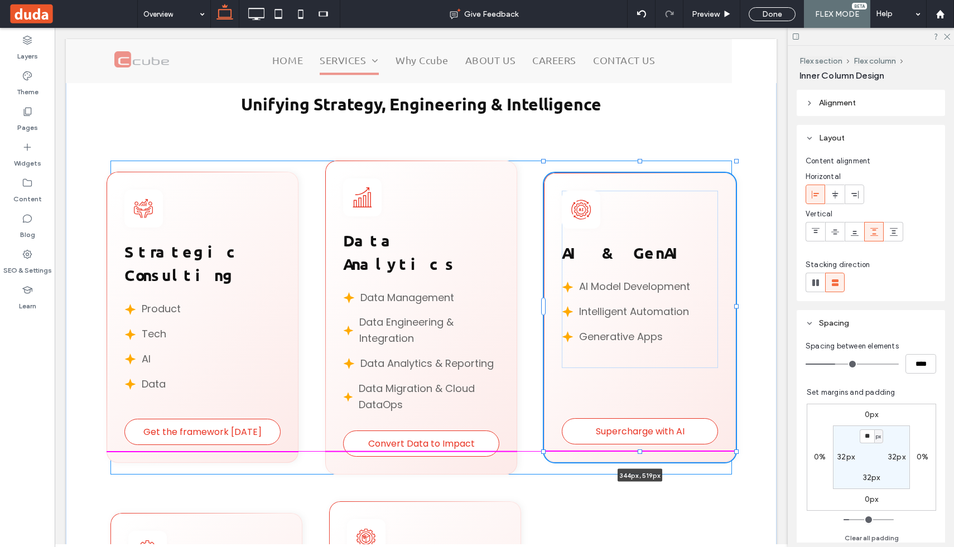
click at [641, 452] on div at bounding box center [640, 451] width 4 height 4
type input "*"
type input "***"
type input "*"
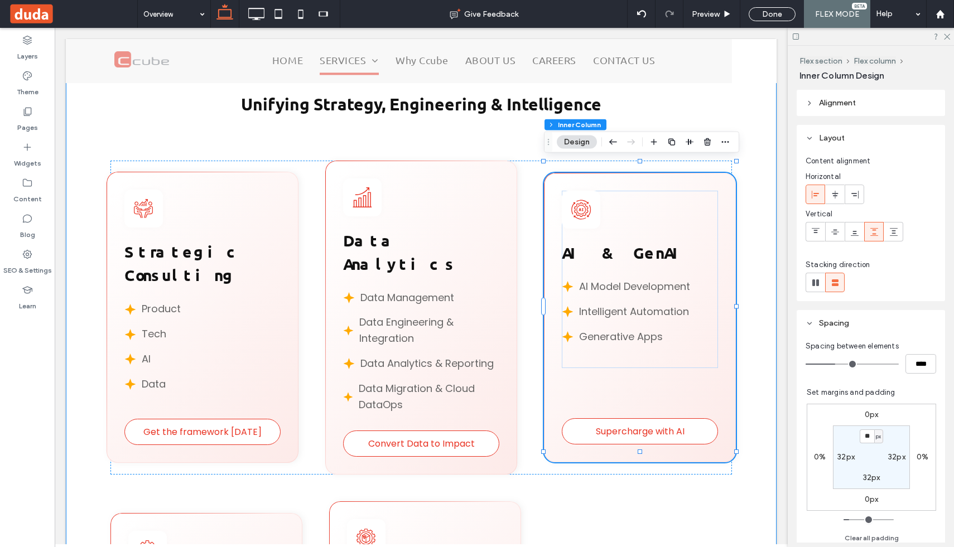
click at [620, 475] on div "Our Services Unifying Strategy, Engineering & Intelligence Get the framework in…" at bounding box center [421, 437] width 711 height 928
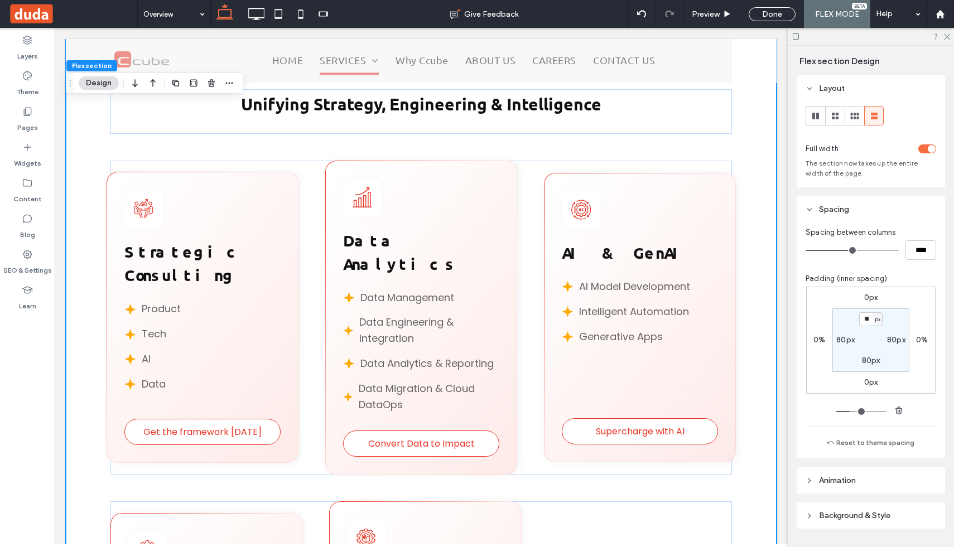
click at [623, 464] on div "Our Services Unifying Strategy, Engineering & Intelligence Get the framework in…" at bounding box center [421, 437] width 711 height 928
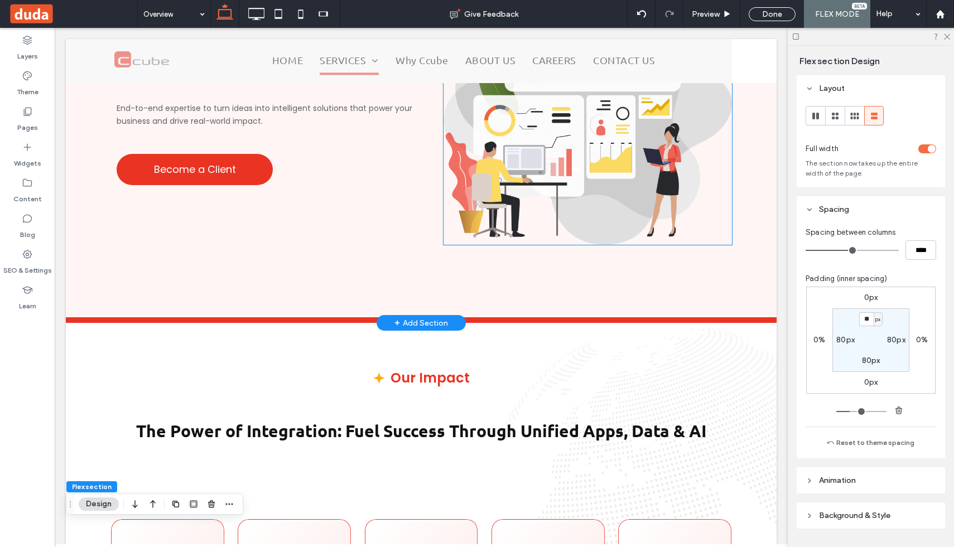
scroll to position [0, 0]
